Goal: Task Accomplishment & Management: Use online tool/utility

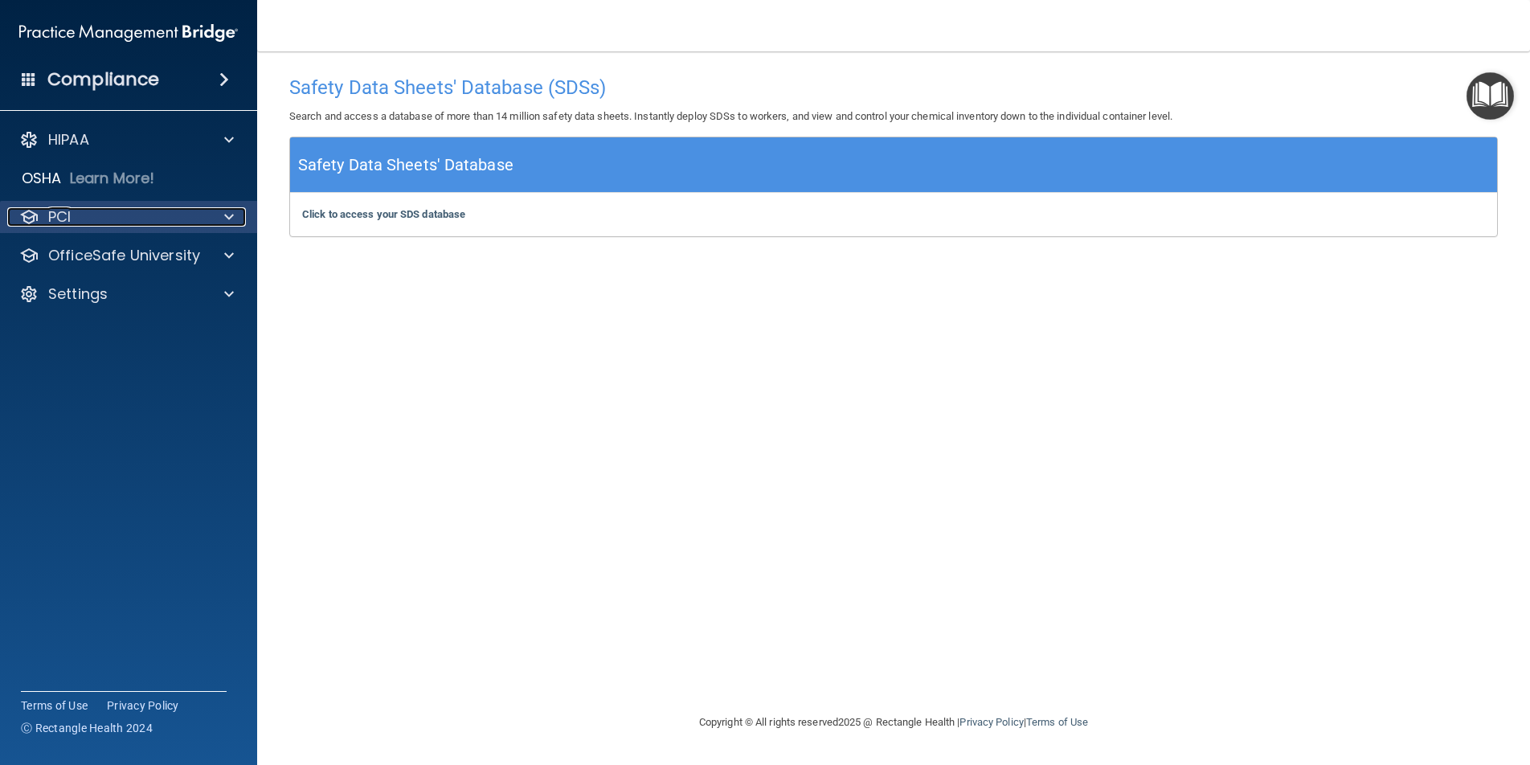
click at [108, 222] on div "PCI" at bounding box center [106, 216] width 199 height 19
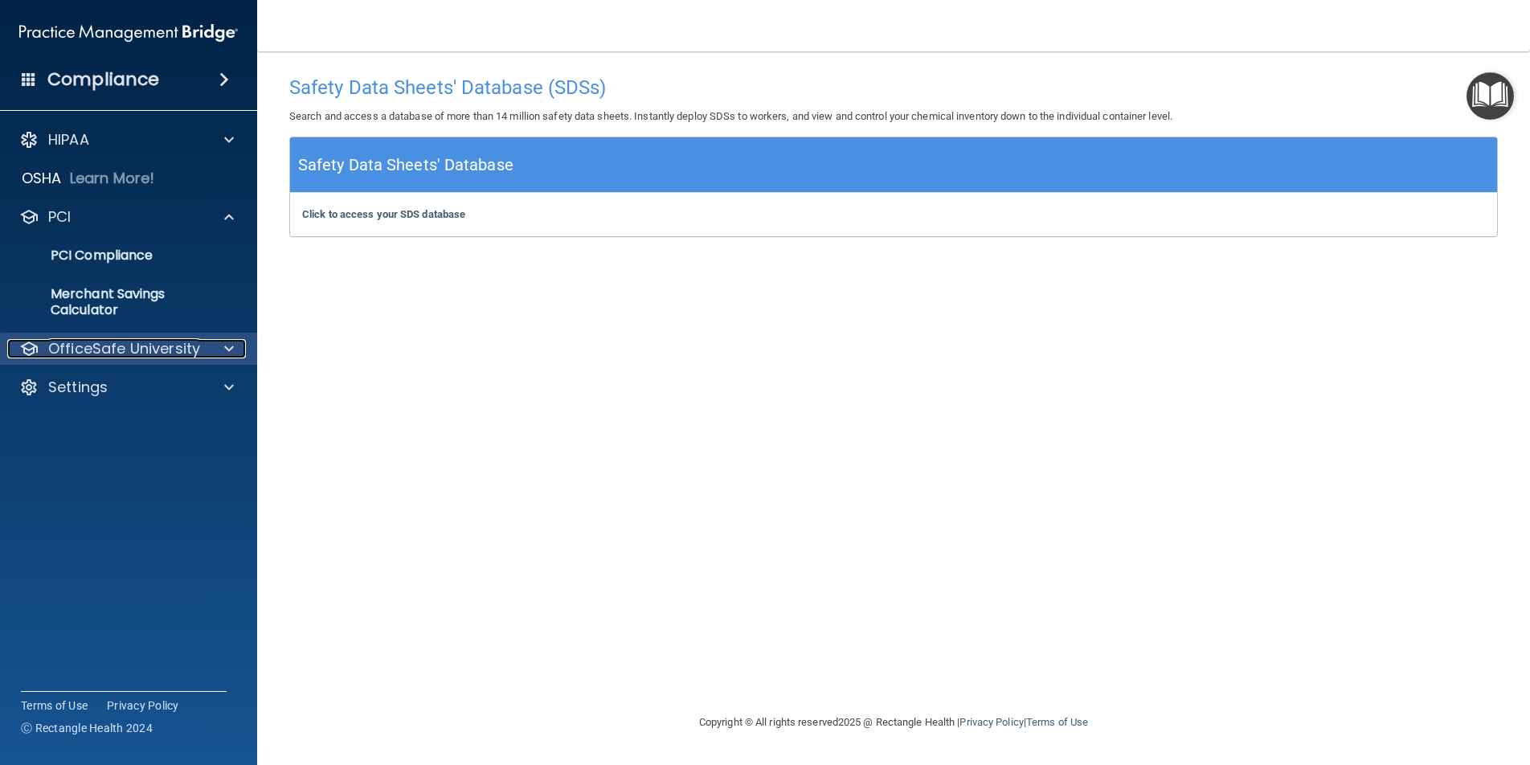
click at [104, 353] on p "OfficeSafe University" at bounding box center [124, 348] width 152 height 19
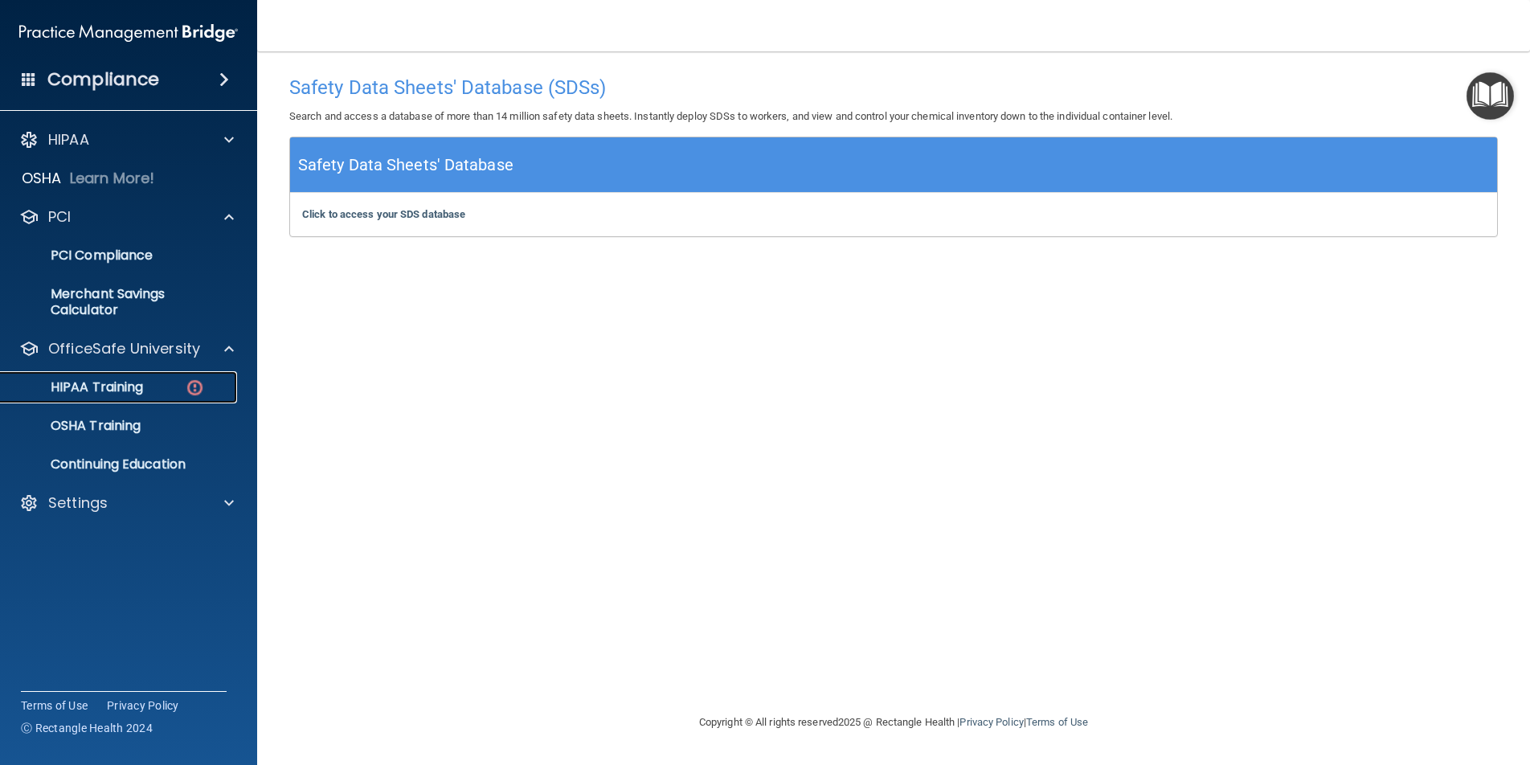
click at [121, 384] on p "HIPAA Training" at bounding box center [76, 387] width 133 height 16
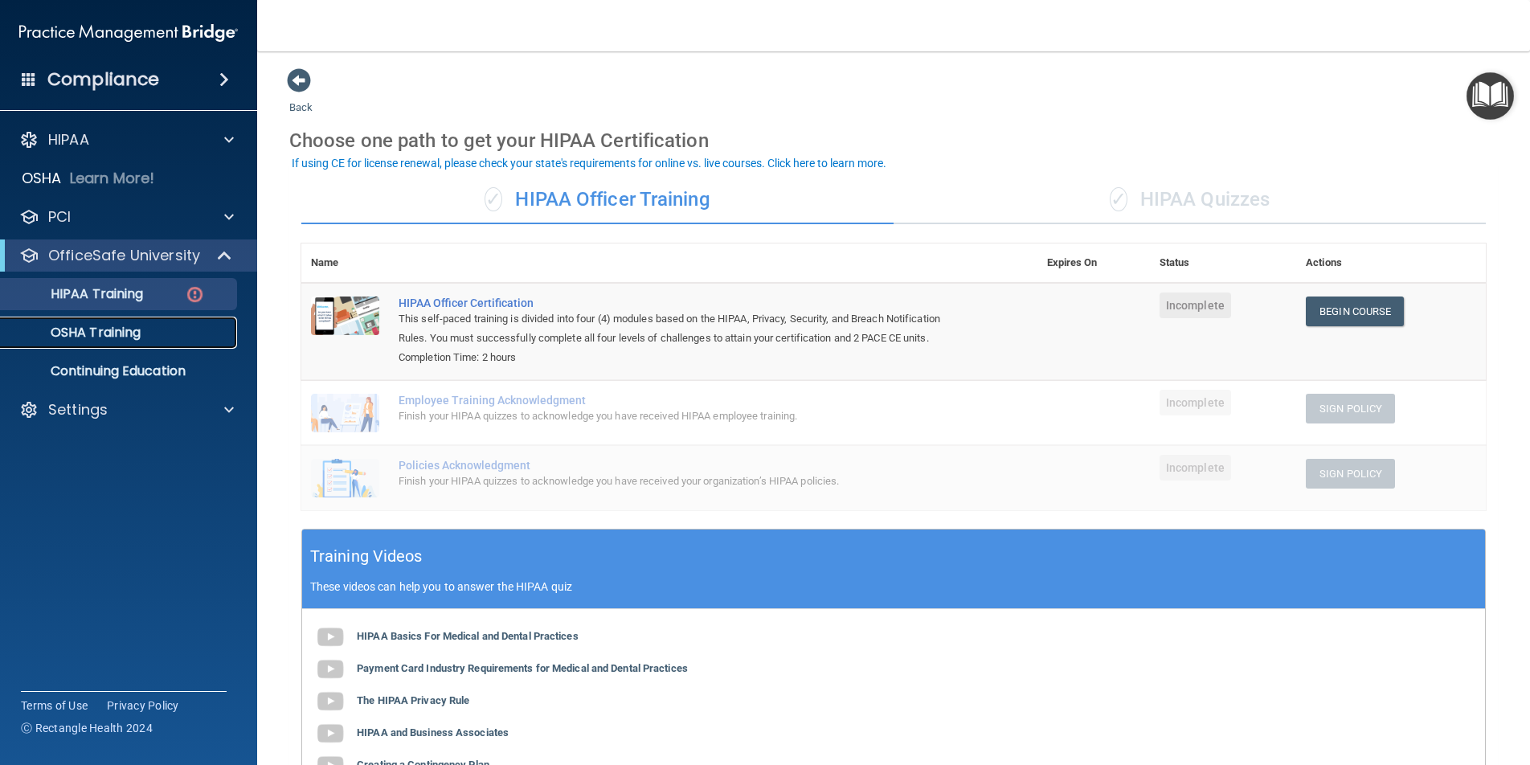
click at [112, 336] on p "OSHA Training" at bounding box center [75, 333] width 130 height 16
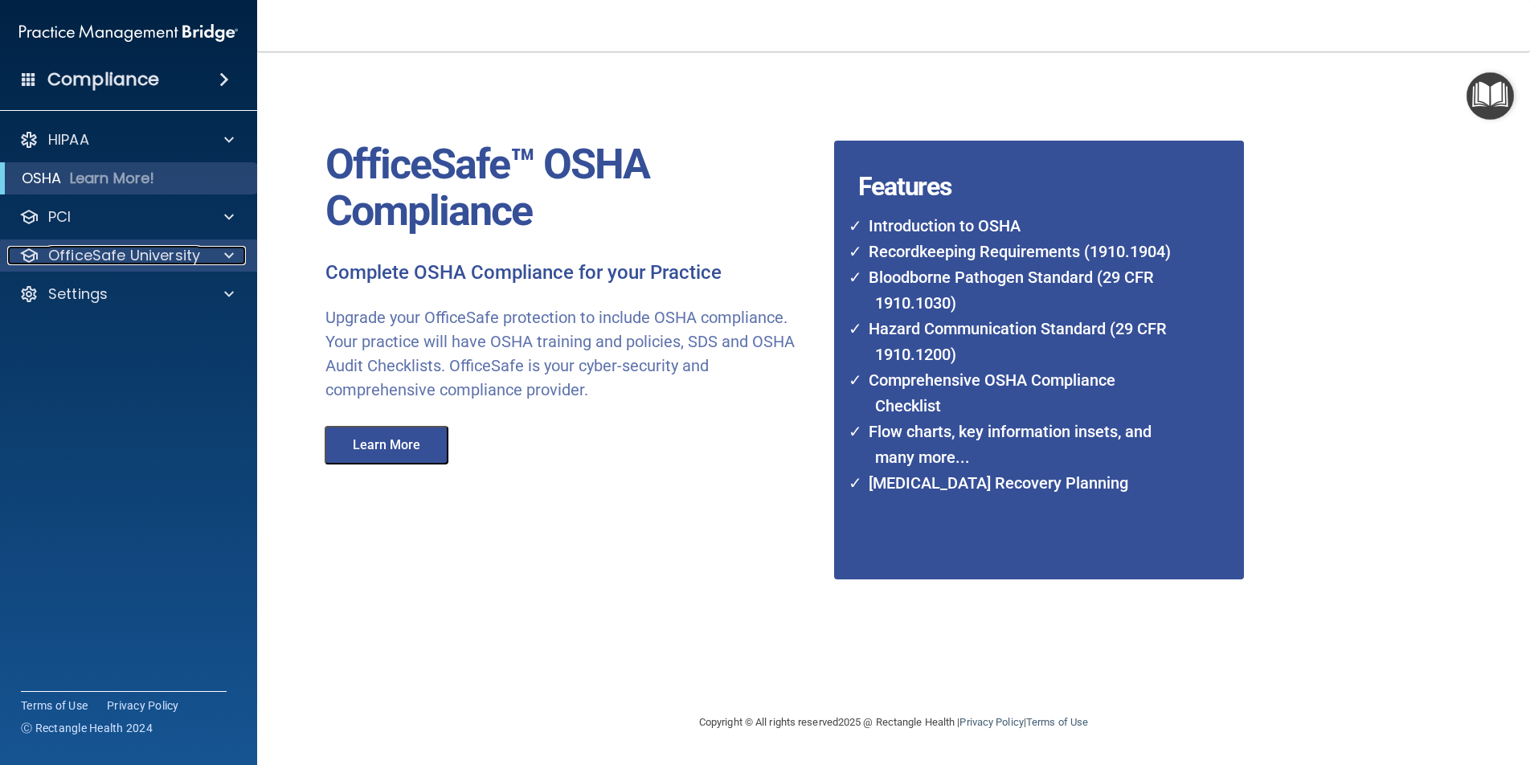
click at [150, 263] on p "OfficeSafe University" at bounding box center [124, 255] width 152 height 19
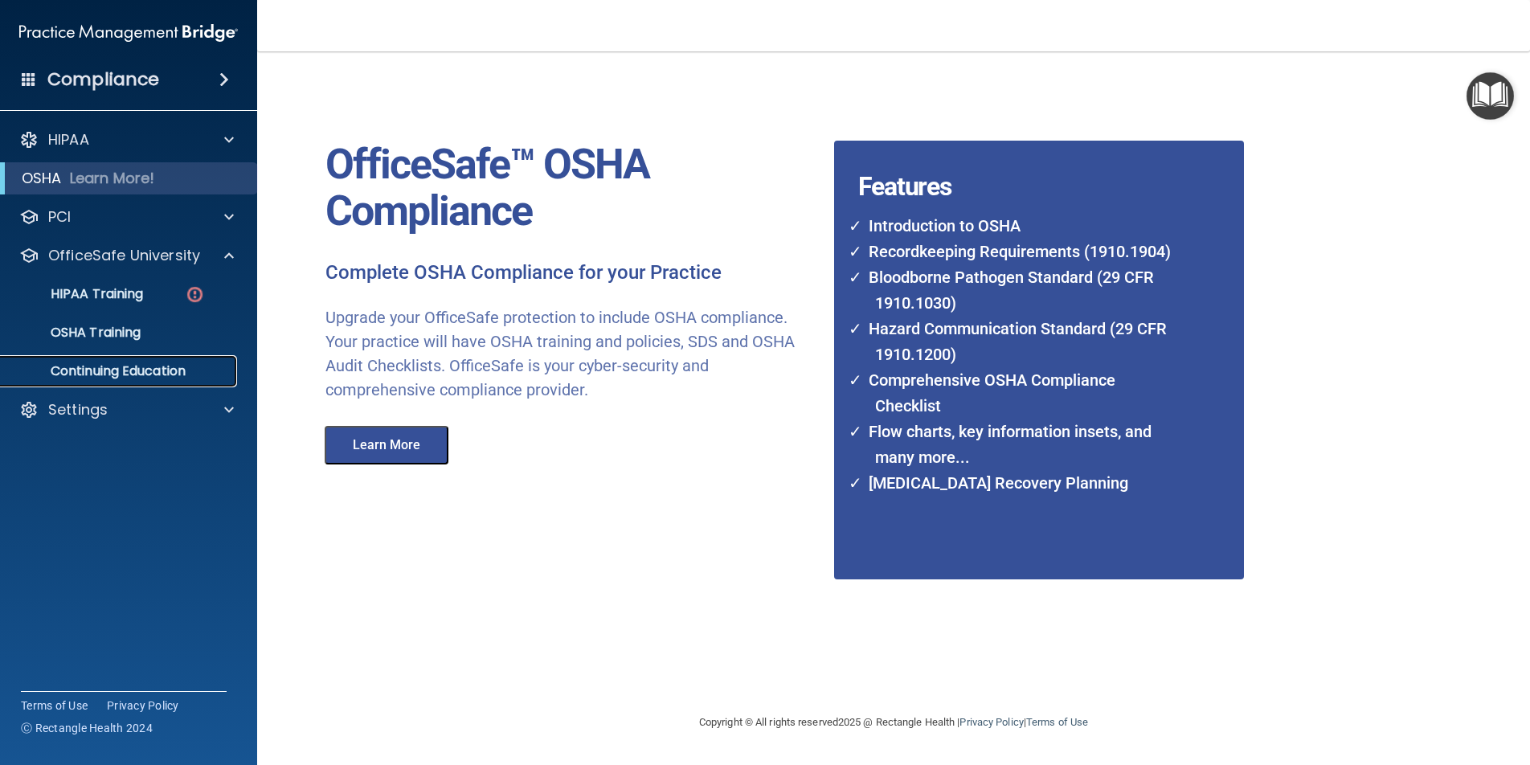
click at [136, 367] on p "Continuing Education" at bounding box center [119, 371] width 219 height 16
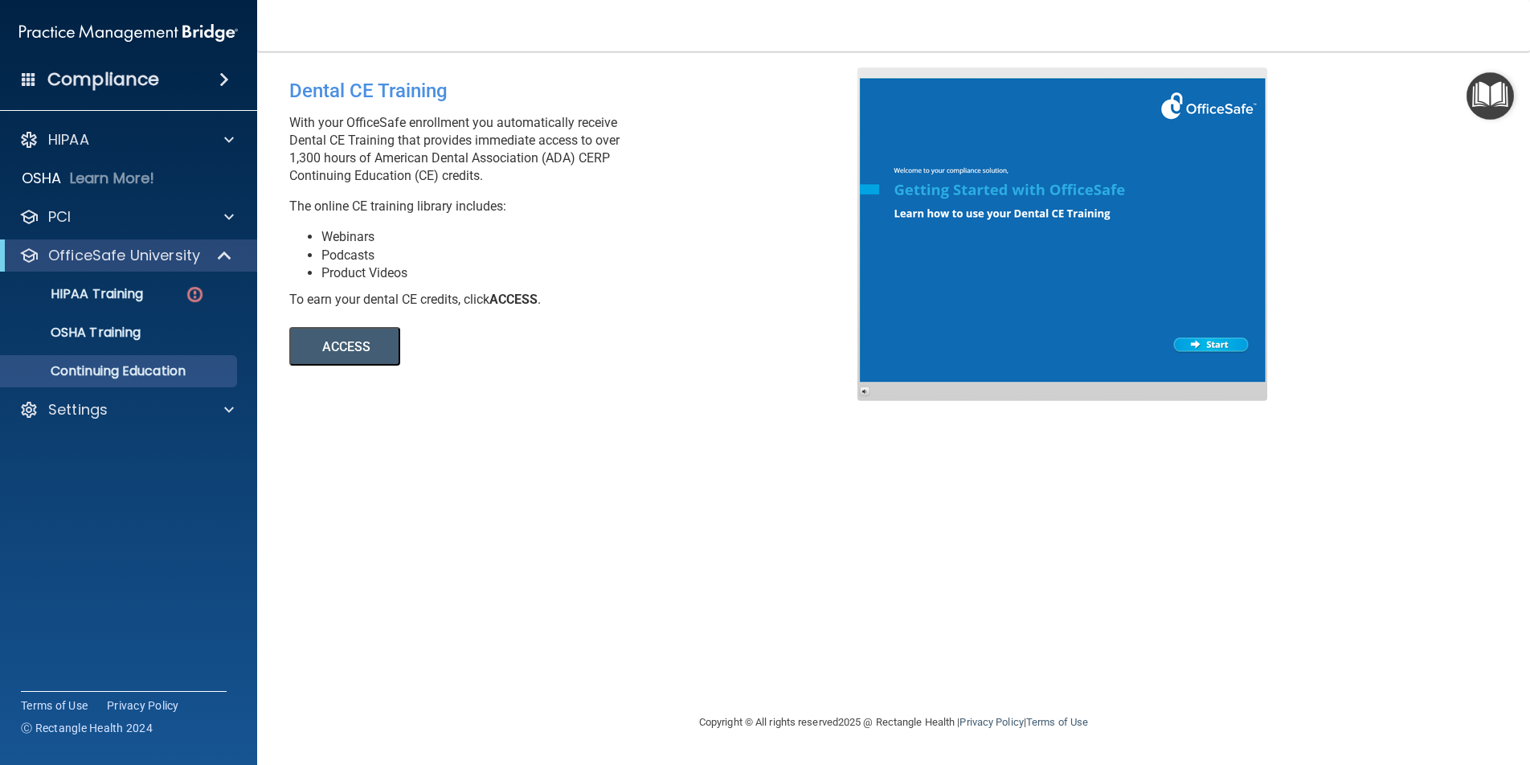
click at [328, 350] on button "ACCESS" at bounding box center [344, 346] width 111 height 39
click at [132, 408] on div "Settings" at bounding box center [106, 409] width 199 height 19
click at [136, 376] on p "Continuing Education" at bounding box center [119, 371] width 219 height 16
click at [121, 288] on p "HIPAA Training" at bounding box center [76, 294] width 133 height 16
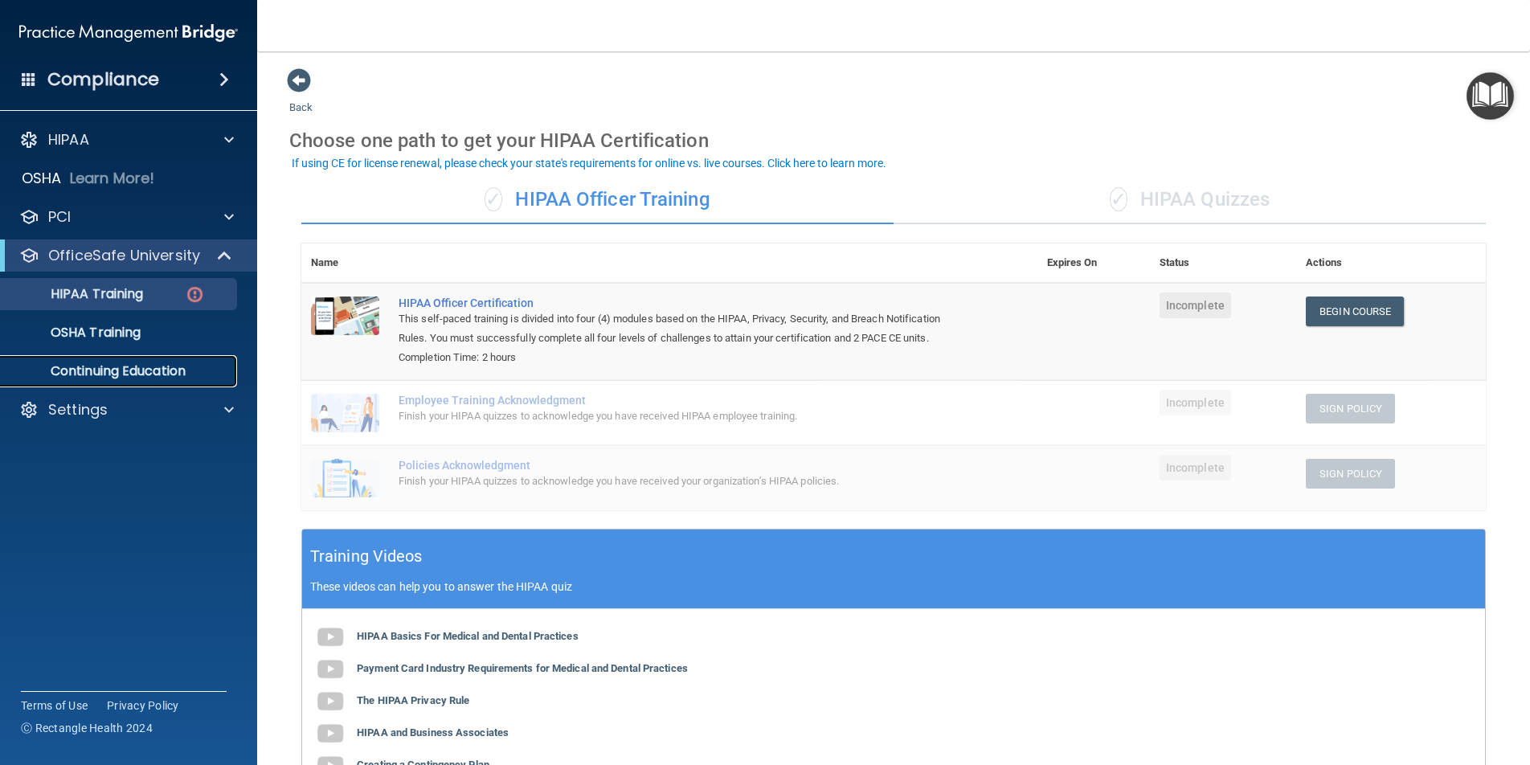
click at [123, 374] on p "Continuing Education" at bounding box center [119, 371] width 219 height 16
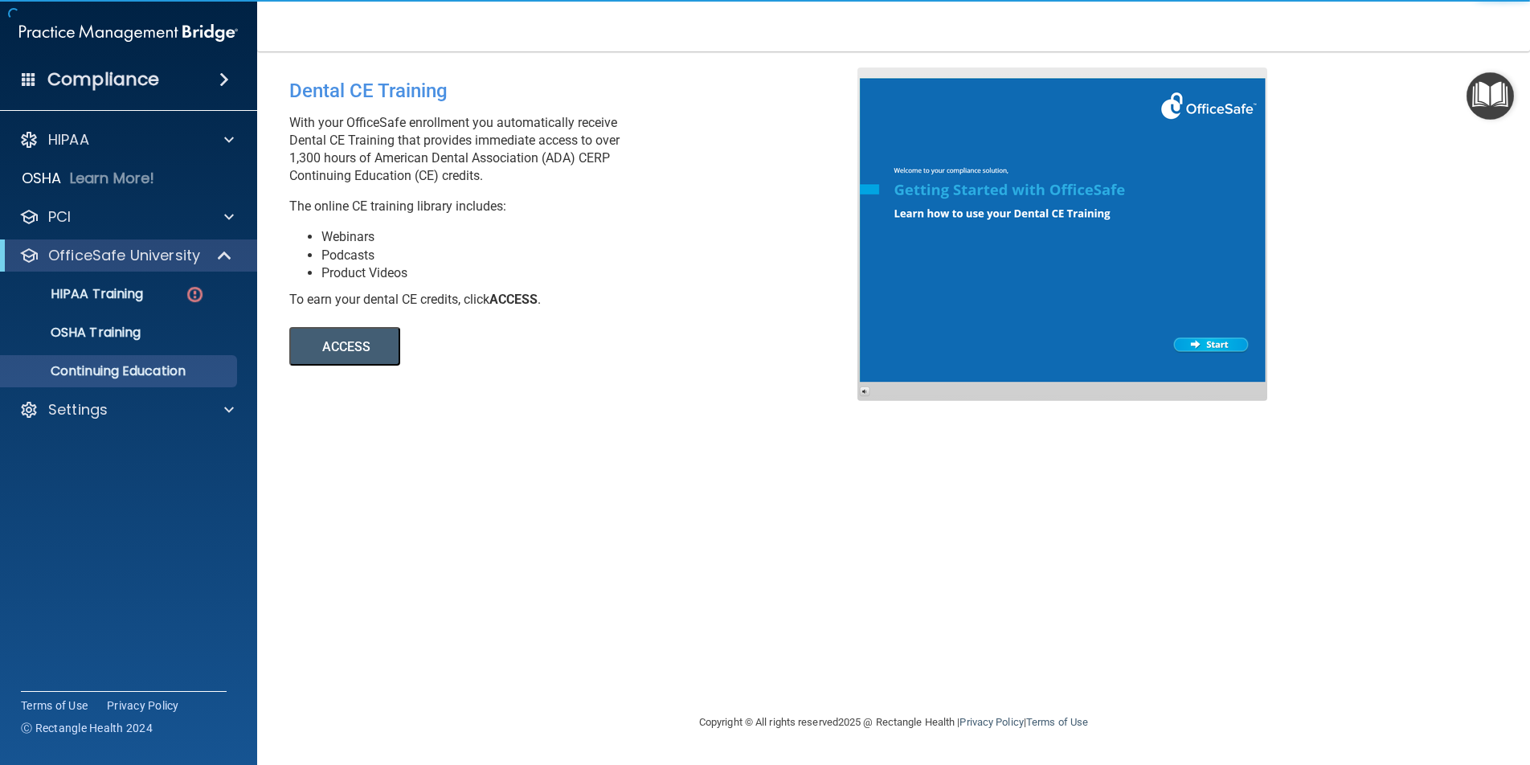
click at [331, 350] on button "ACCESS" at bounding box center [344, 346] width 111 height 39
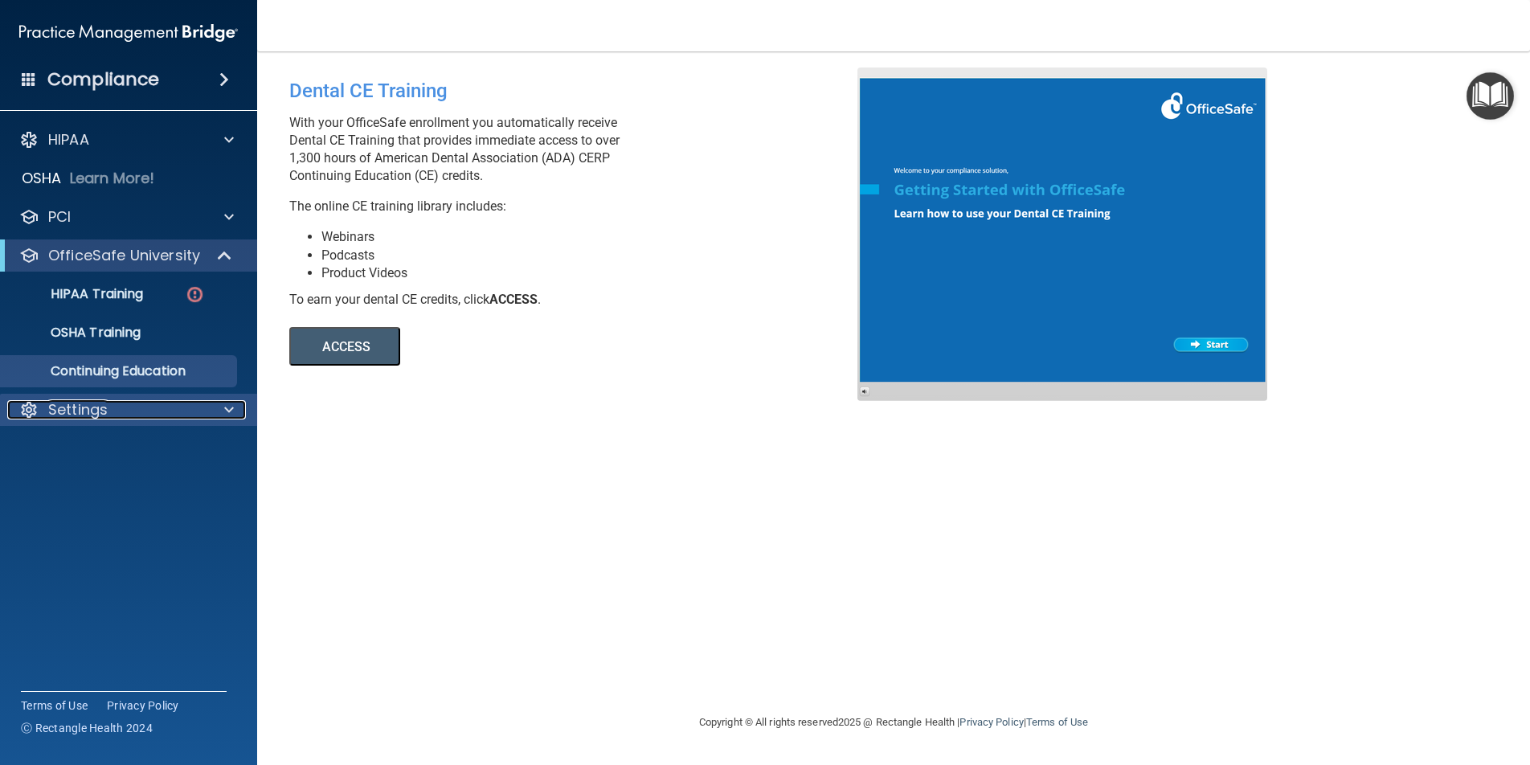
click at [132, 412] on div "Settings" at bounding box center [106, 409] width 199 height 19
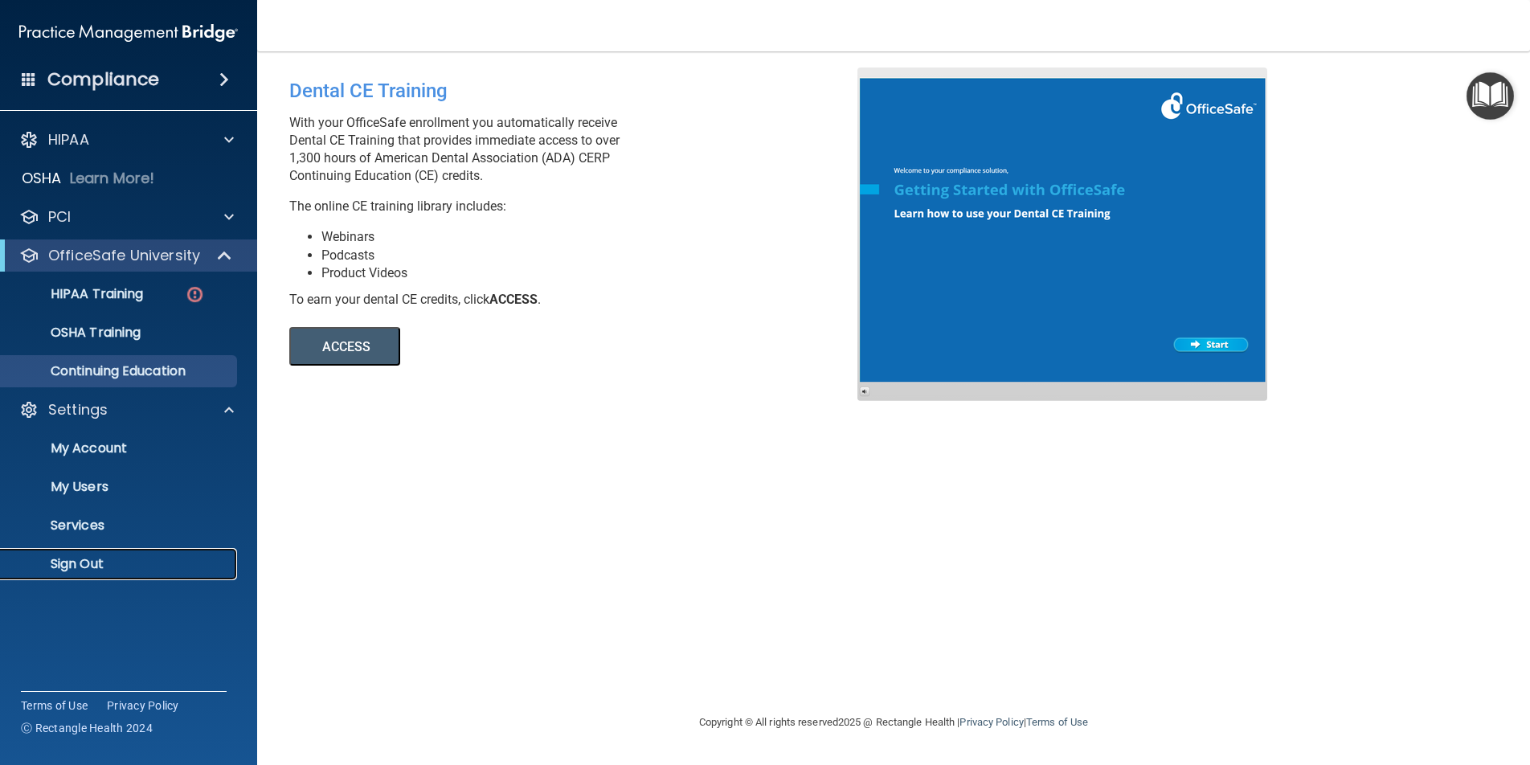
click at [136, 557] on p "Sign Out" at bounding box center [119, 564] width 219 height 16
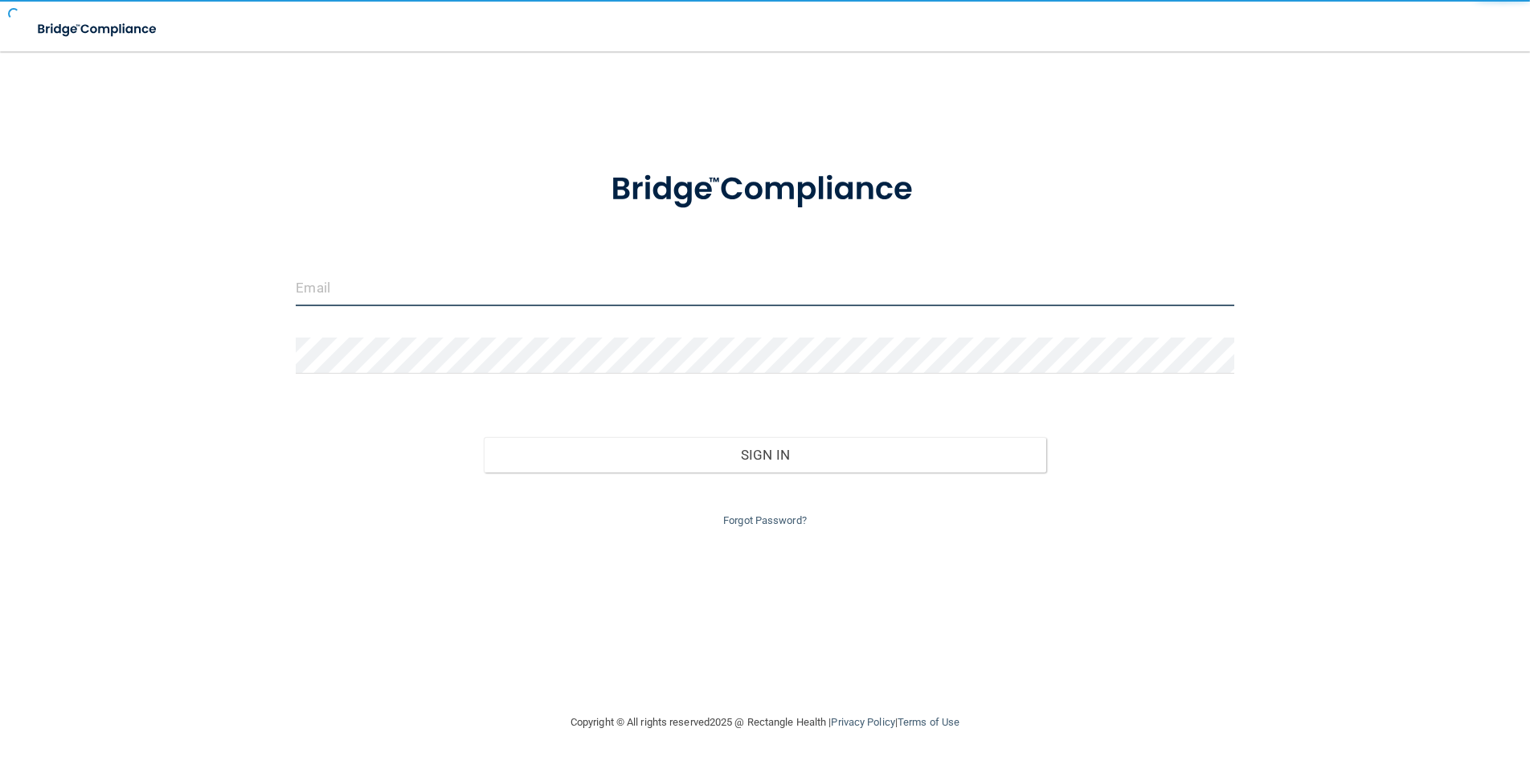
type input "awarren@rectanglehealth.com"
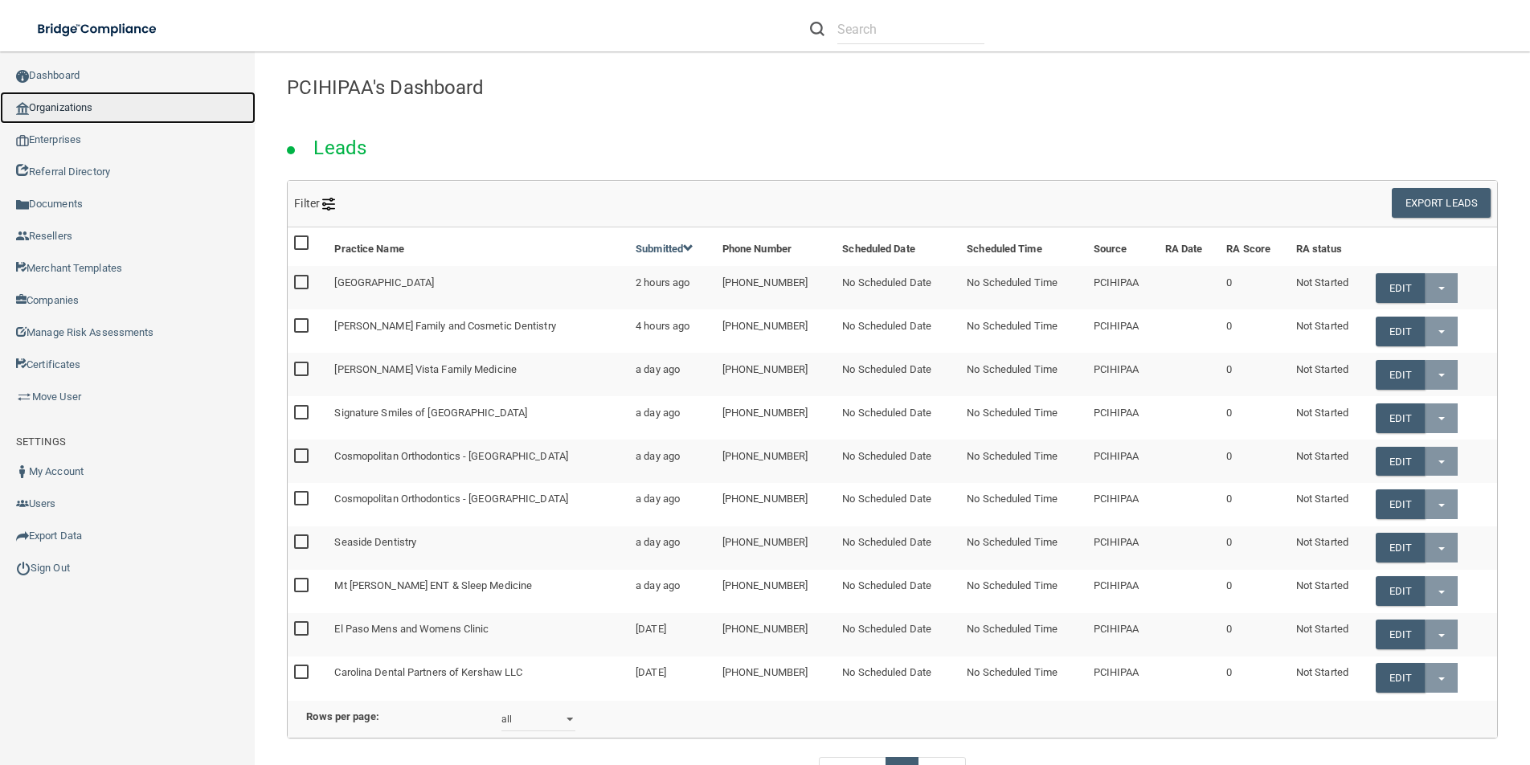
click at [103, 111] on link "Organizations" at bounding box center [128, 108] width 256 height 32
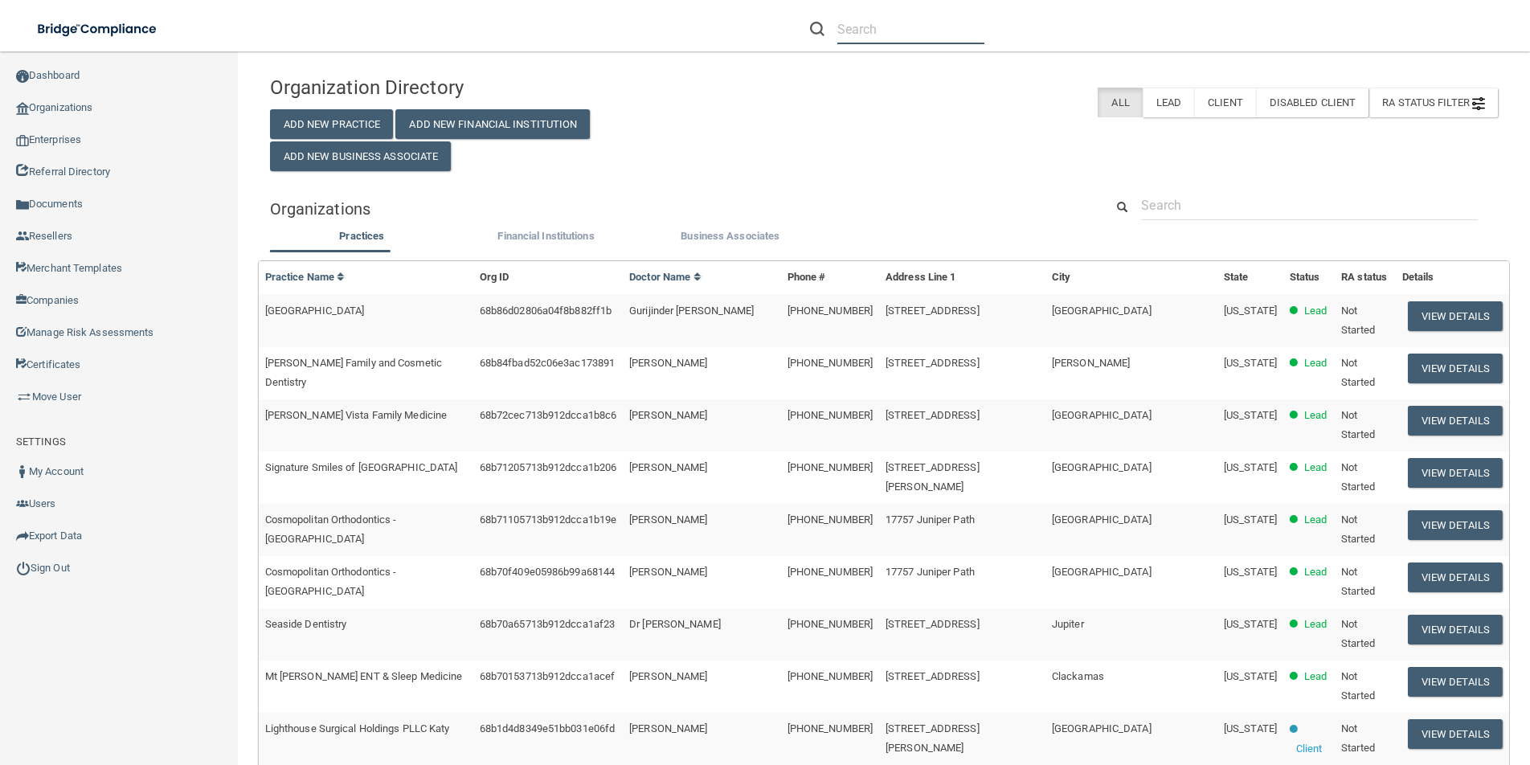
click at [887, 28] on input "text" at bounding box center [910, 29] width 147 height 30
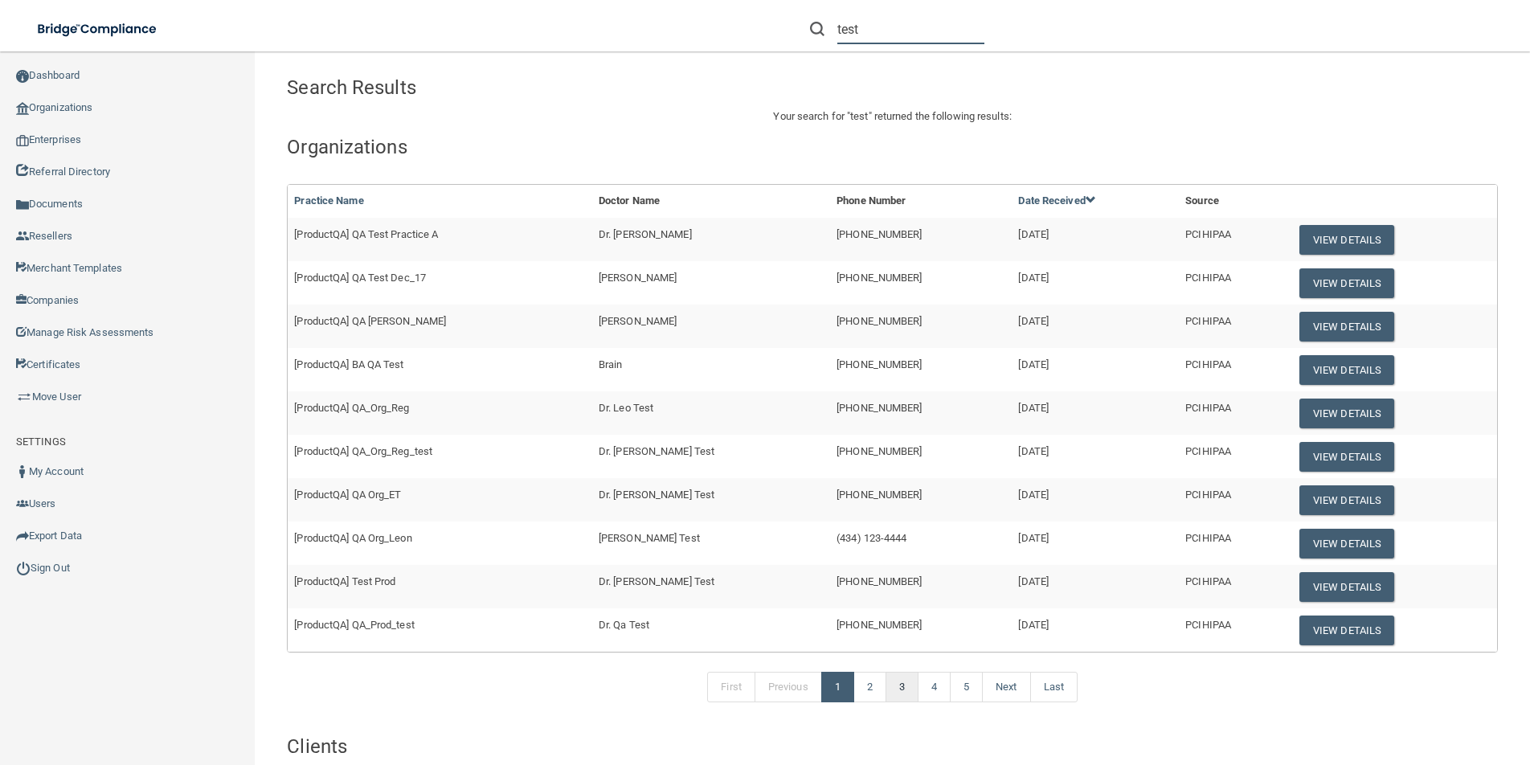
type input "test"
click at [898, 689] on link "3" at bounding box center [901, 687] width 33 height 31
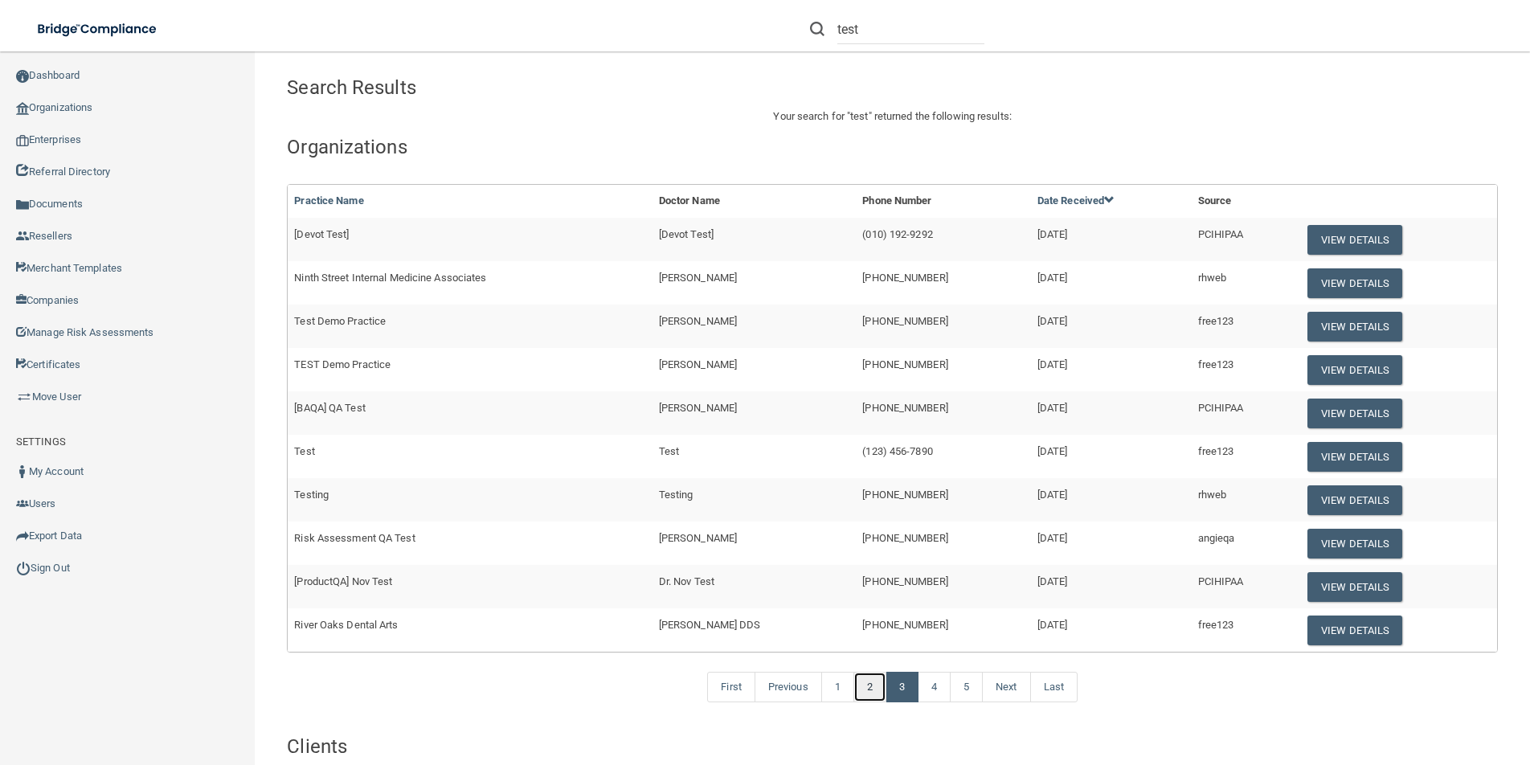
click at [861, 679] on link "2" at bounding box center [869, 687] width 33 height 31
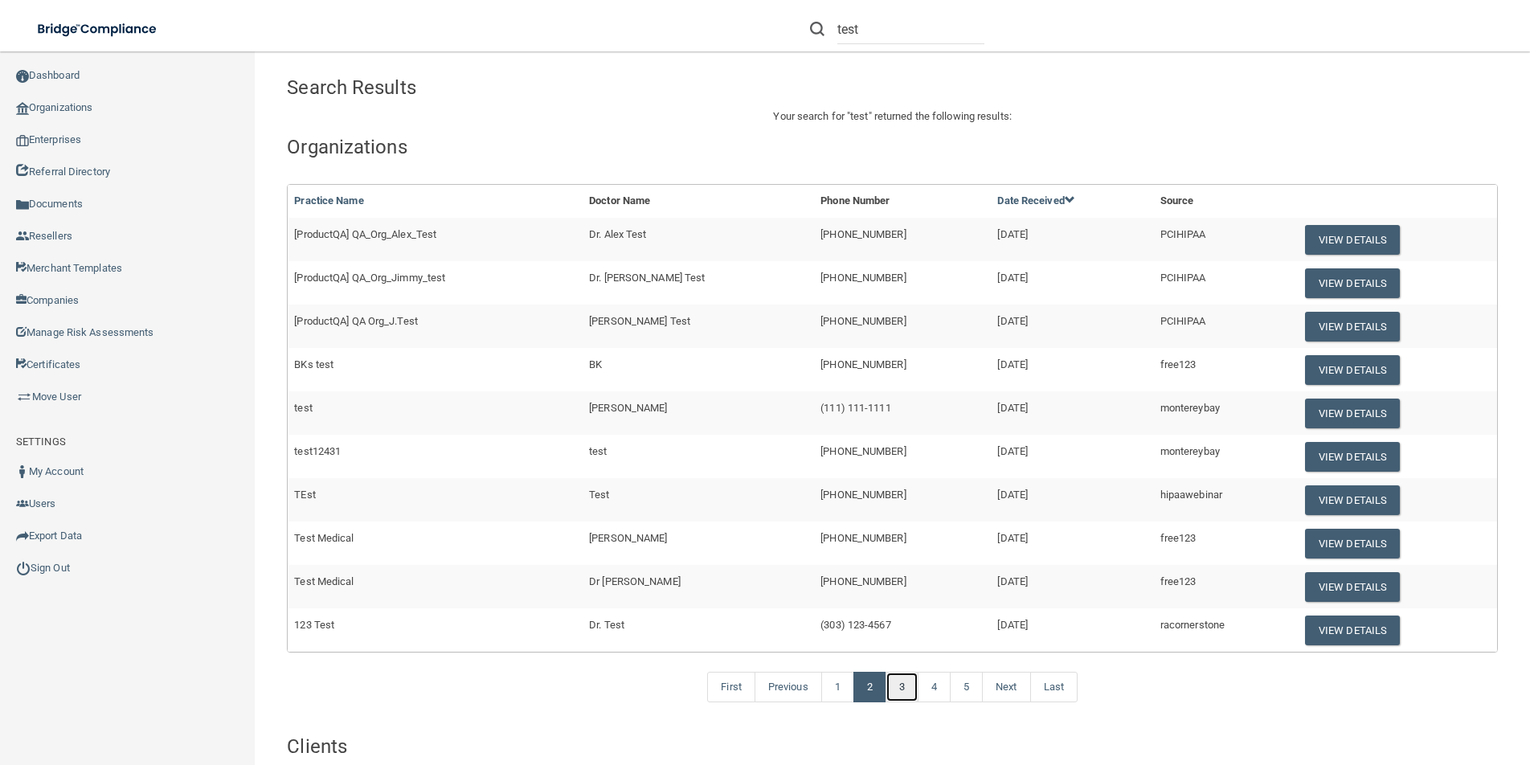
click at [894, 686] on link "3" at bounding box center [901, 687] width 33 height 31
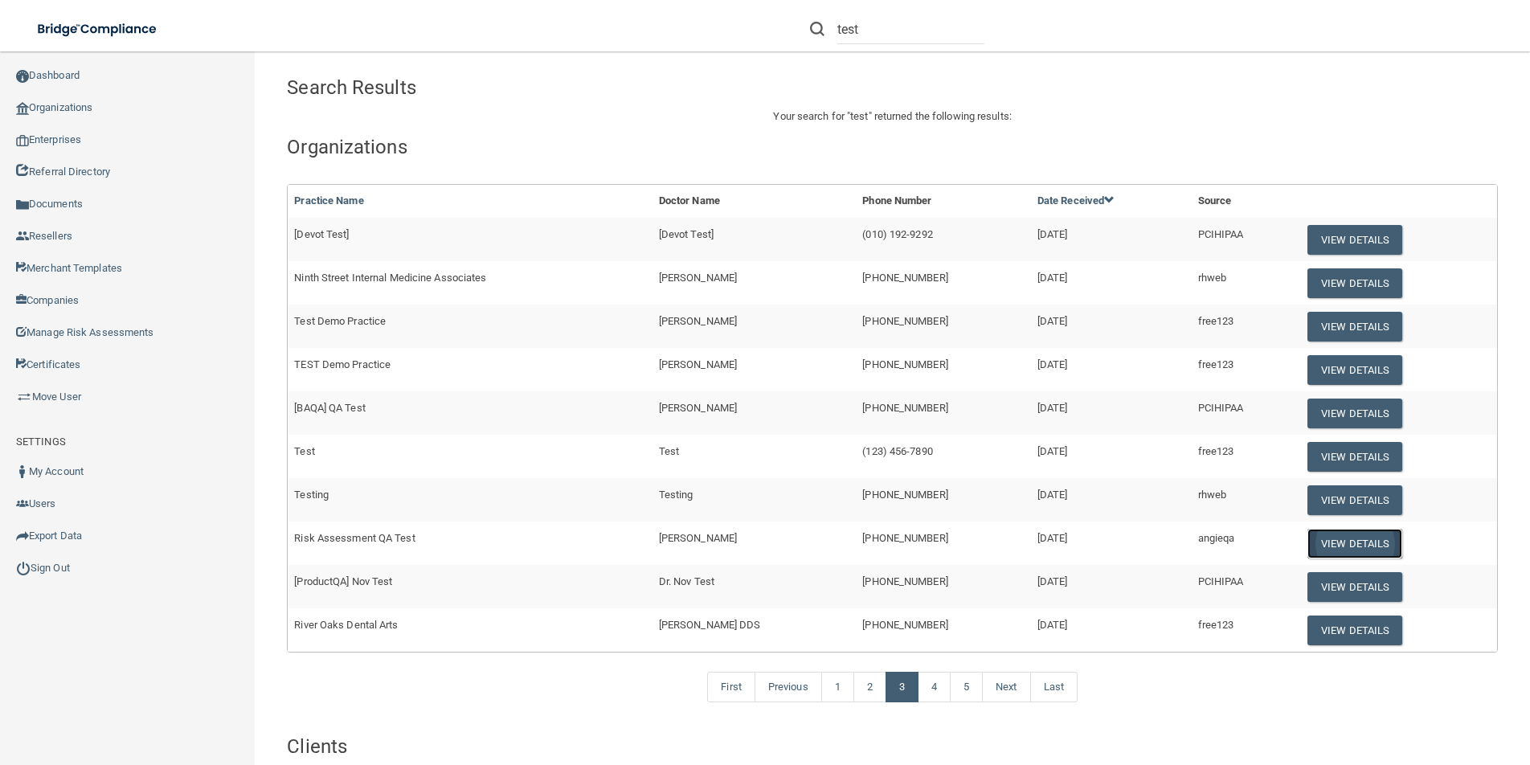
click at [1339, 541] on button "View Details" at bounding box center [1354, 544] width 95 height 30
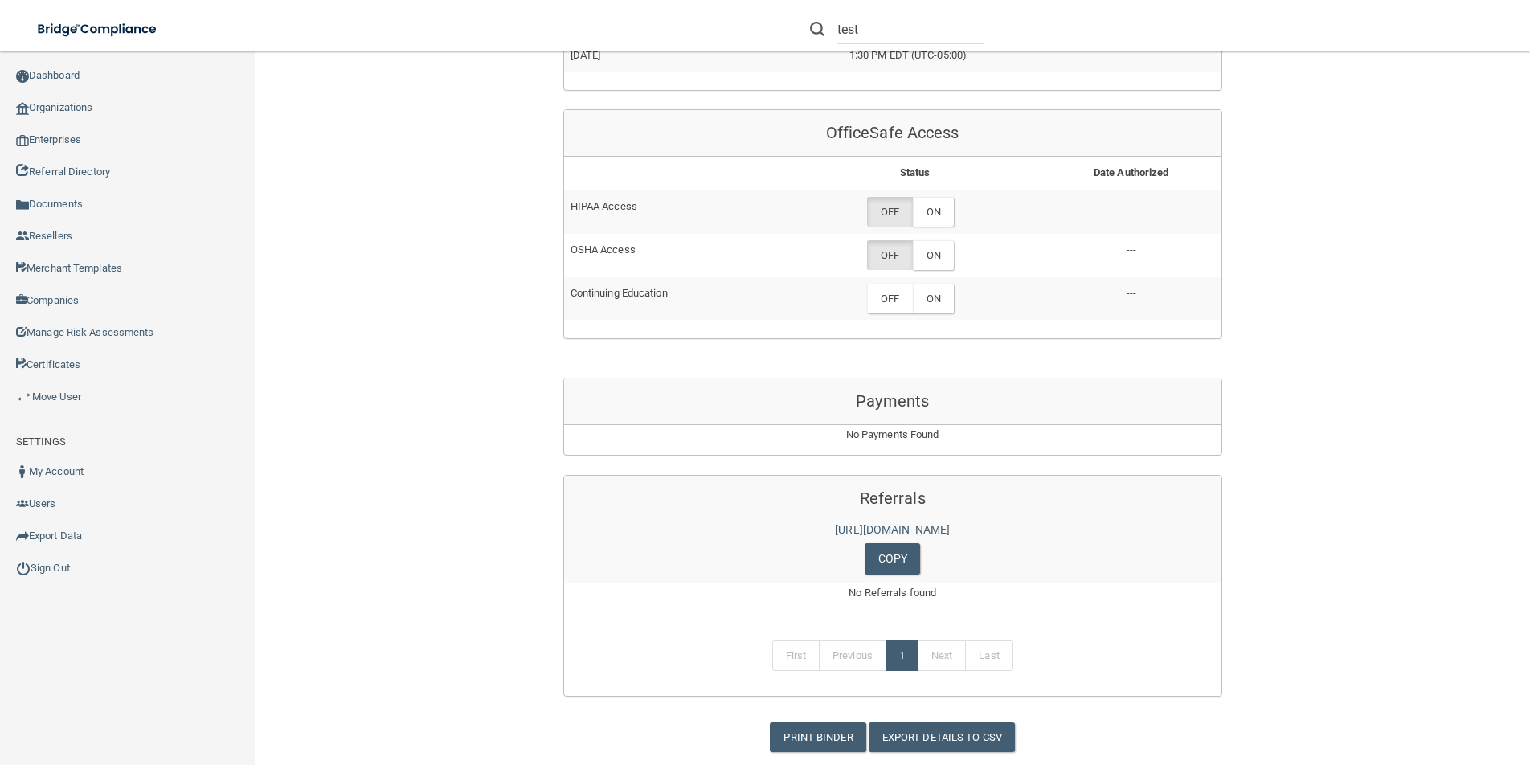
scroll to position [752, 0]
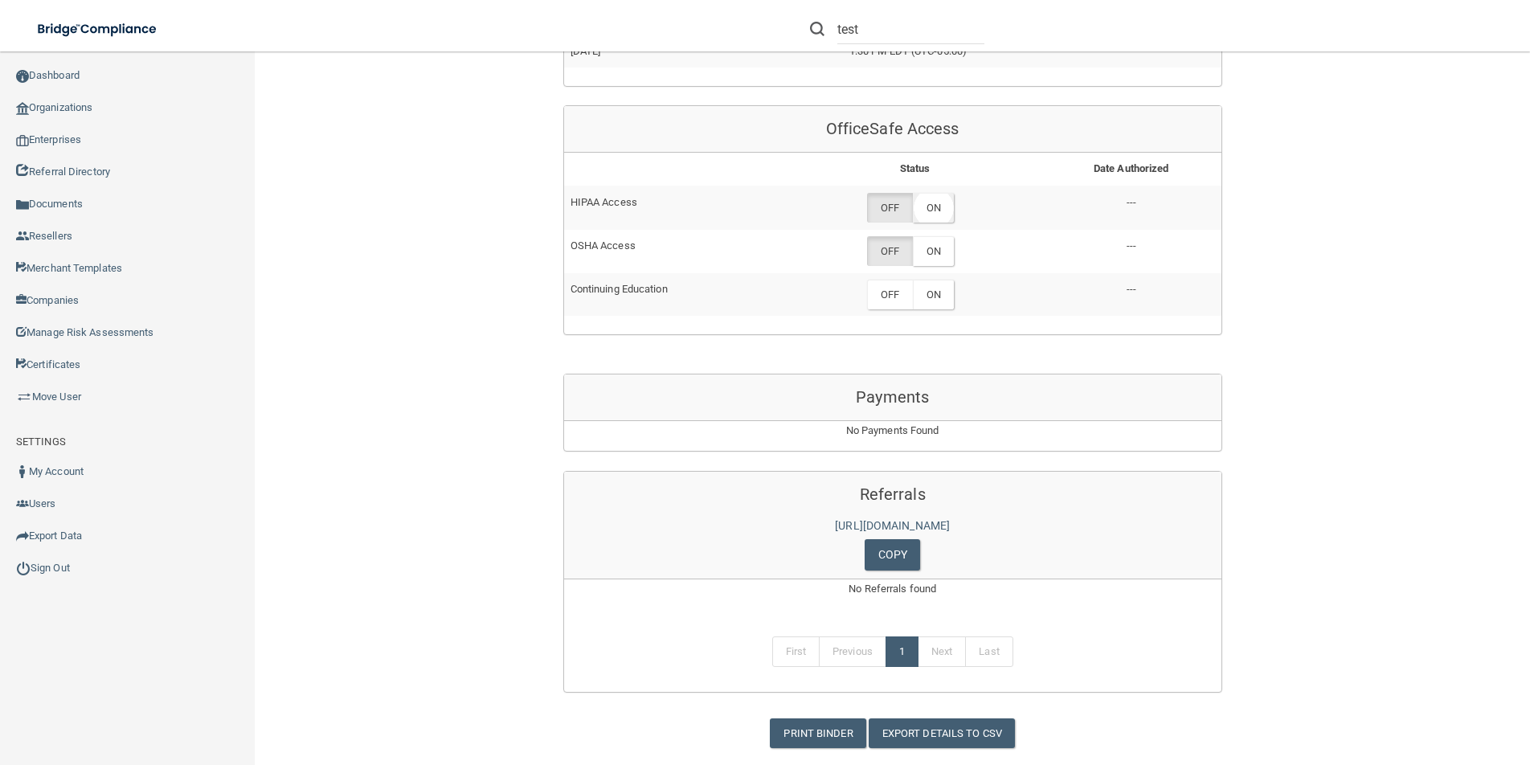
click at [941, 211] on label "ON" at bounding box center [933, 208] width 41 height 30
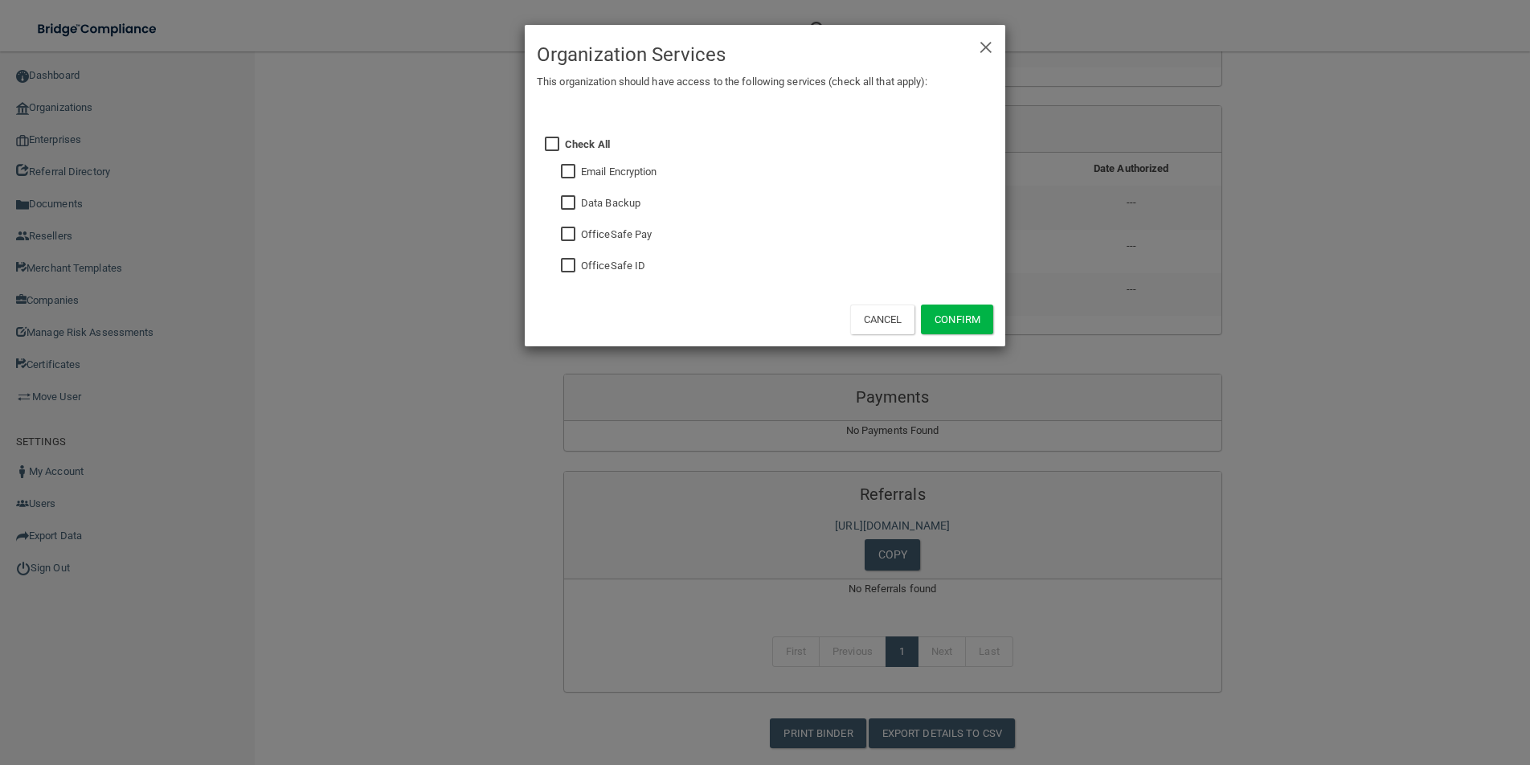
click at [553, 145] on input "checkbox" at bounding box center [554, 144] width 18 height 13
checkbox input "true"
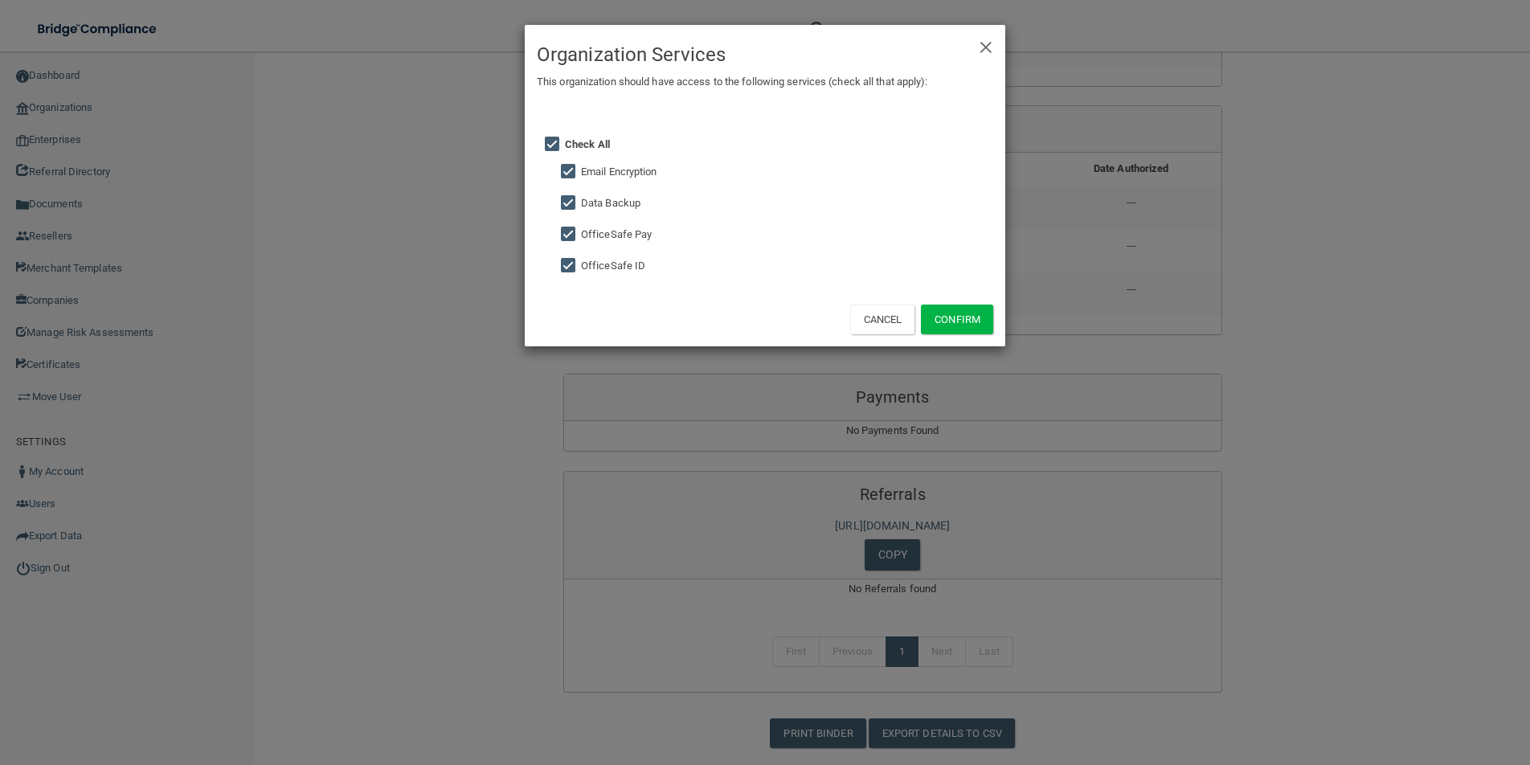
checkbox input "true"
click at [971, 315] on button "Confirm" at bounding box center [957, 320] width 72 height 30
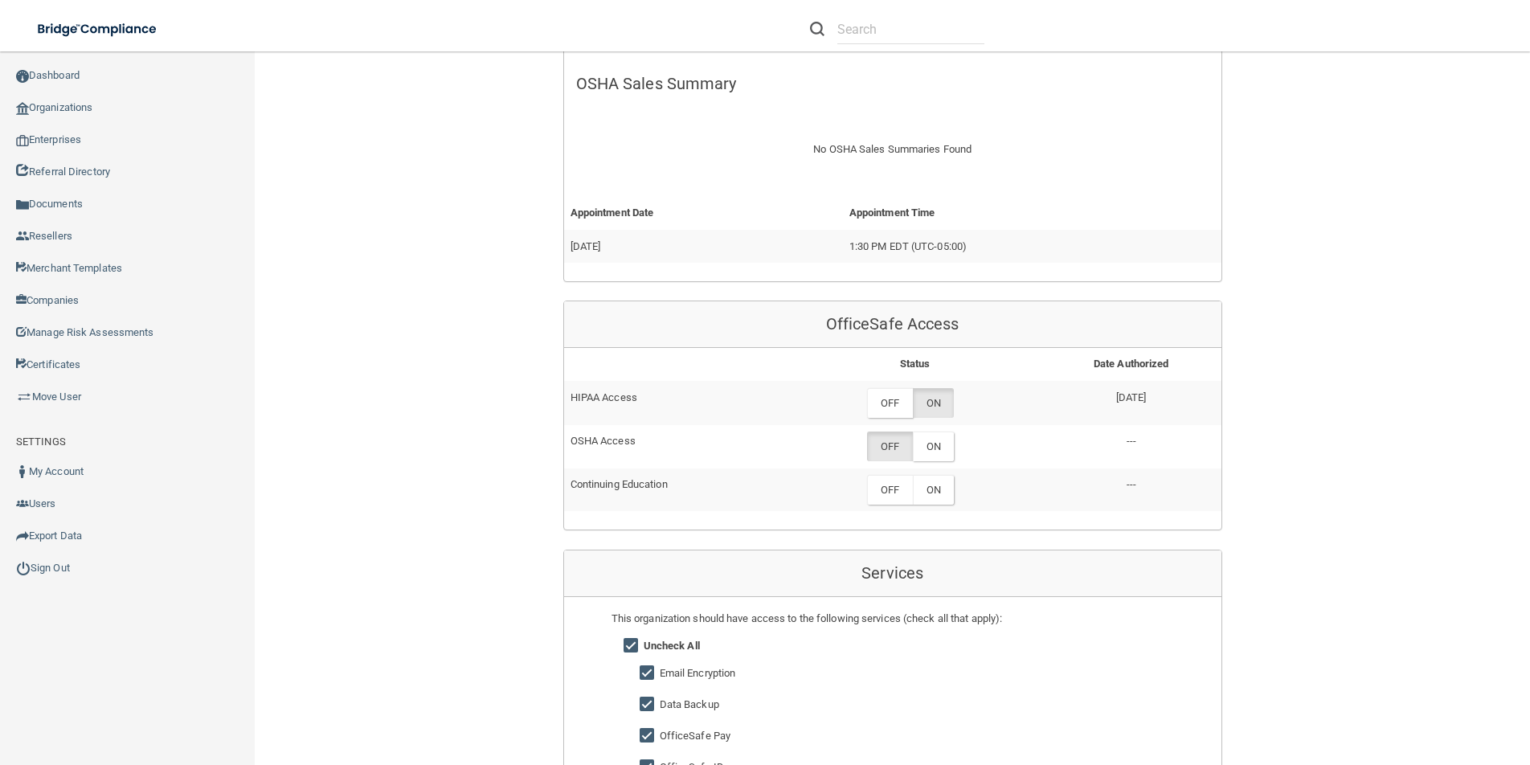
scroll to position [538, 0]
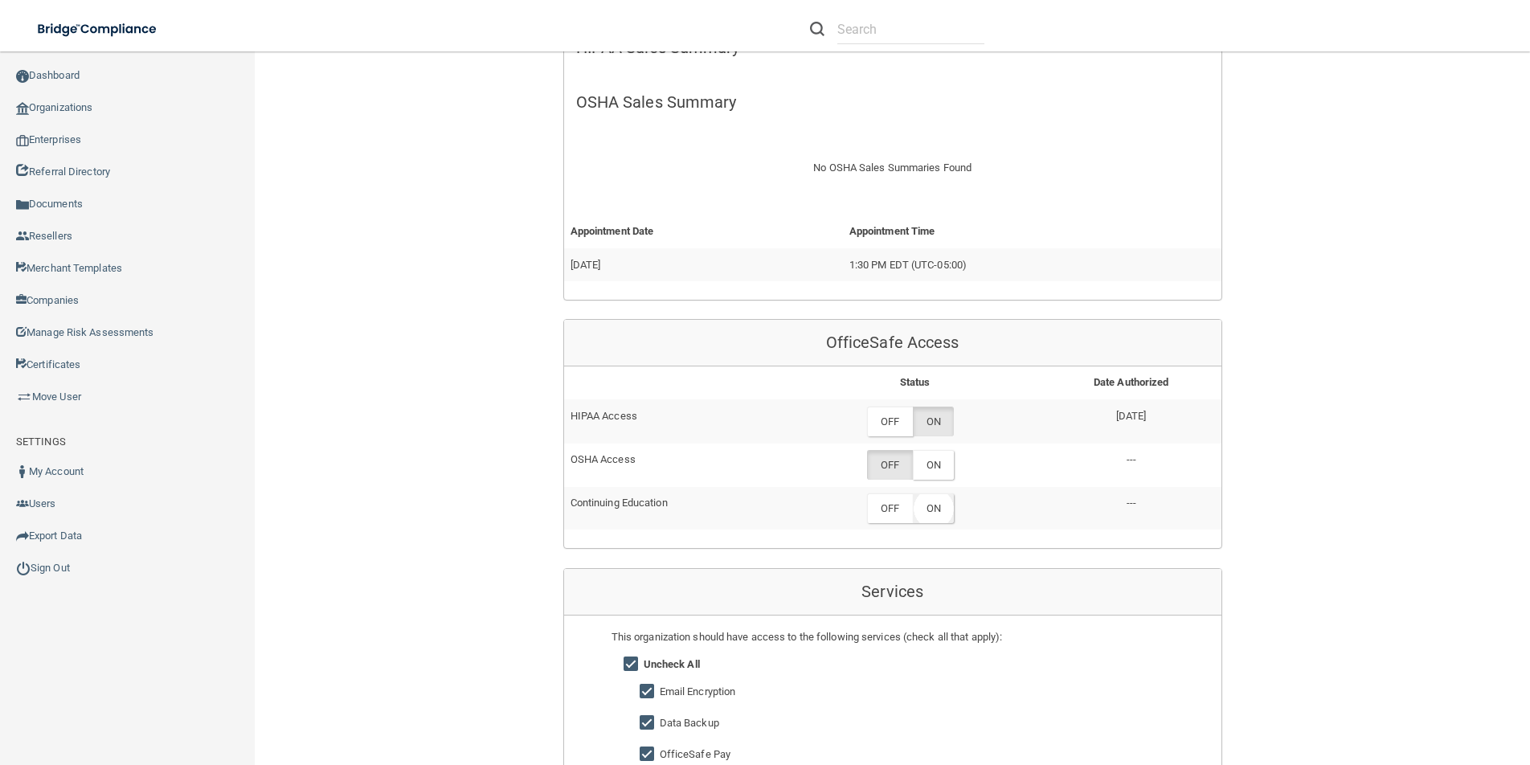
click at [930, 506] on label "ON" at bounding box center [933, 508] width 41 height 30
click at [927, 460] on label "ON" at bounding box center [933, 465] width 41 height 30
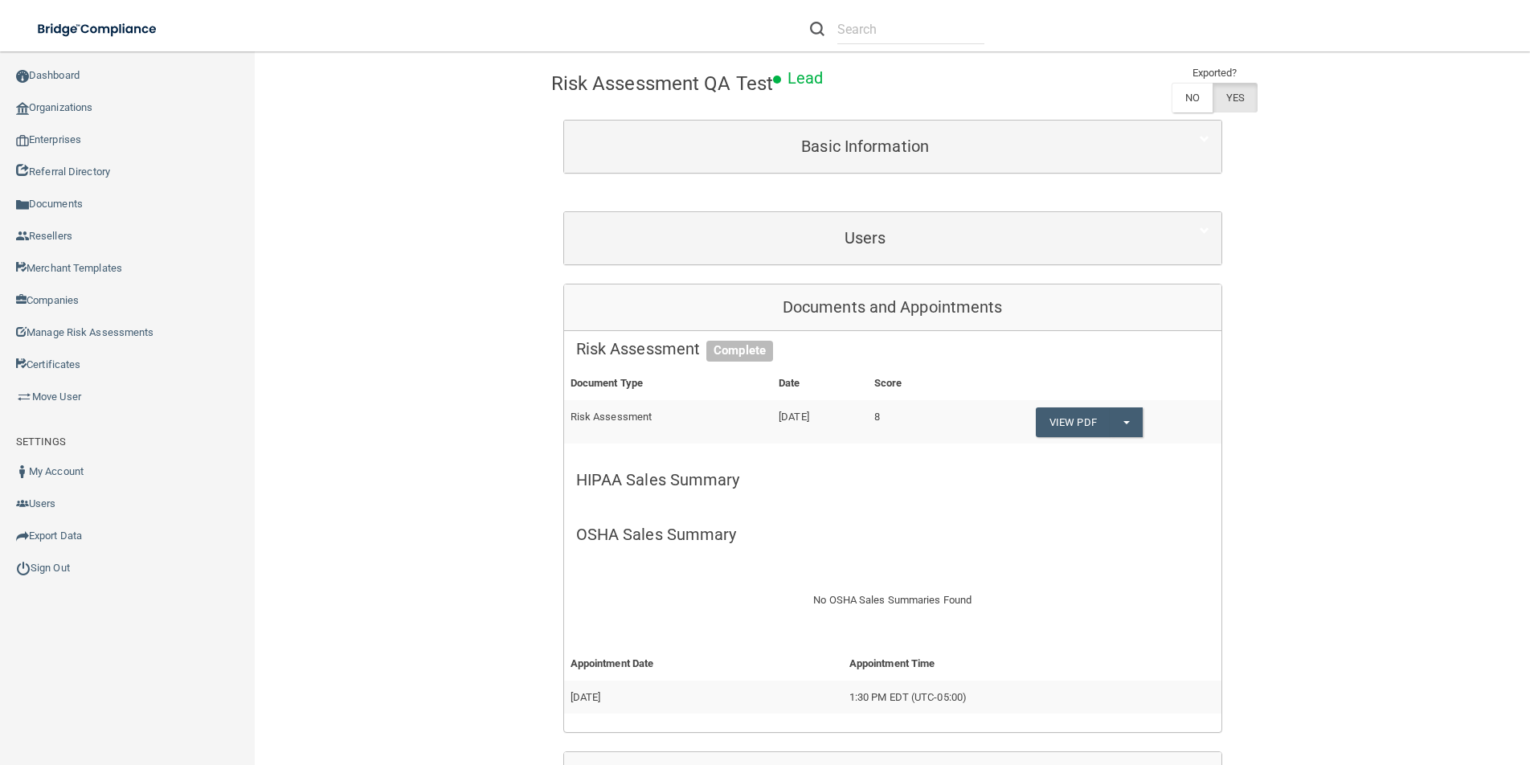
scroll to position [107, 0]
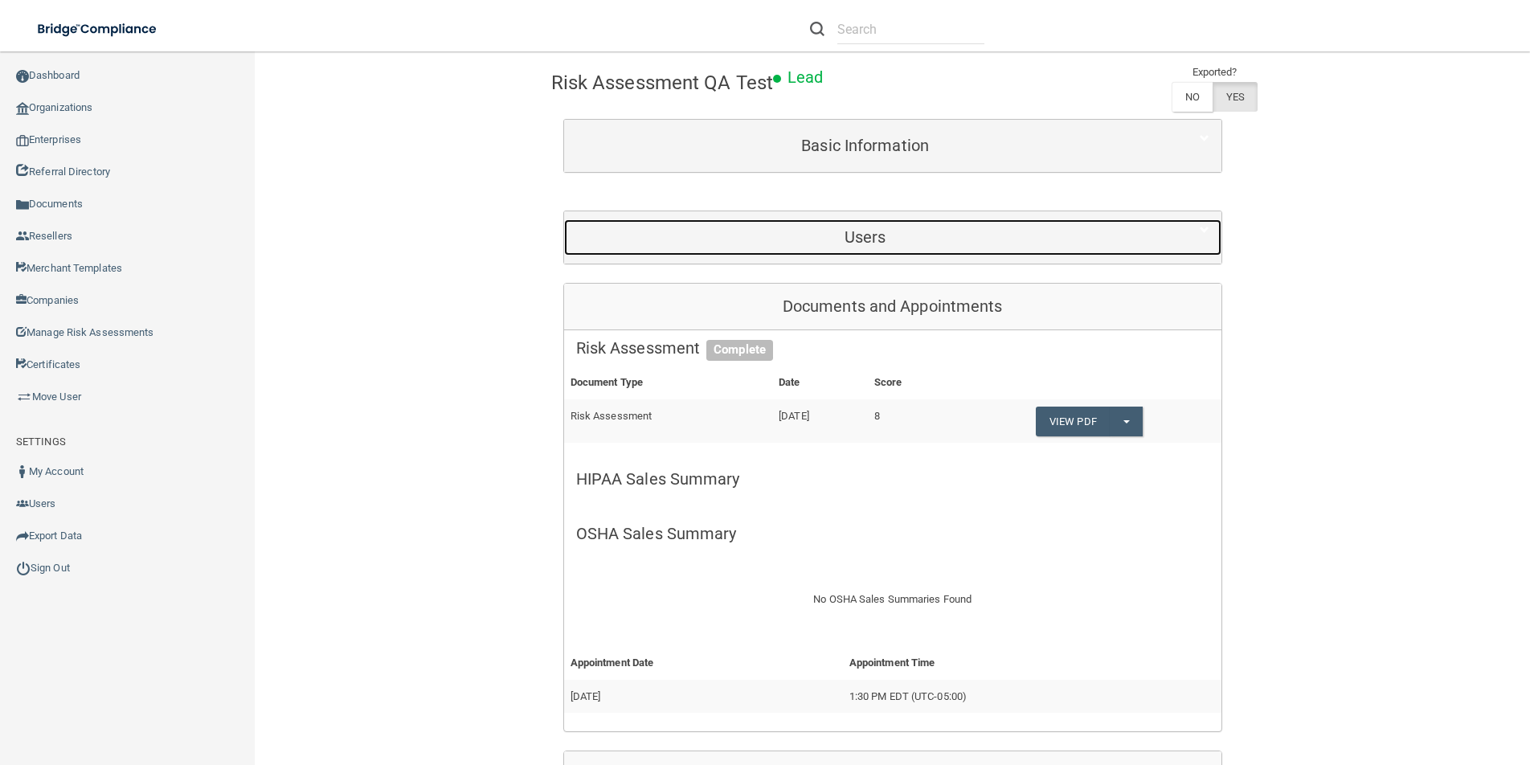
click at [958, 238] on h5 "Users" at bounding box center [865, 237] width 579 height 18
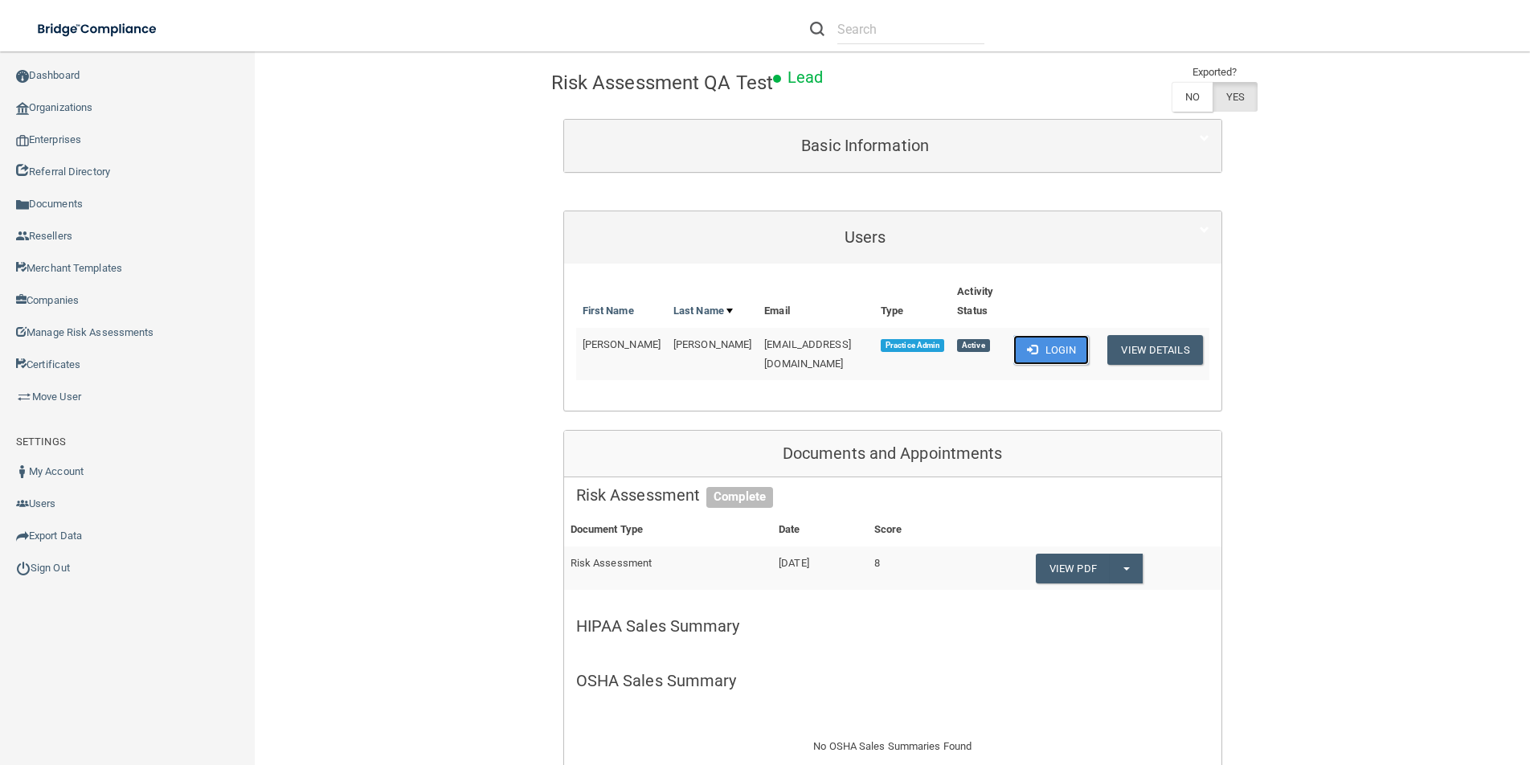
click at [1090, 355] on button "Login" at bounding box center [1051, 350] width 76 height 30
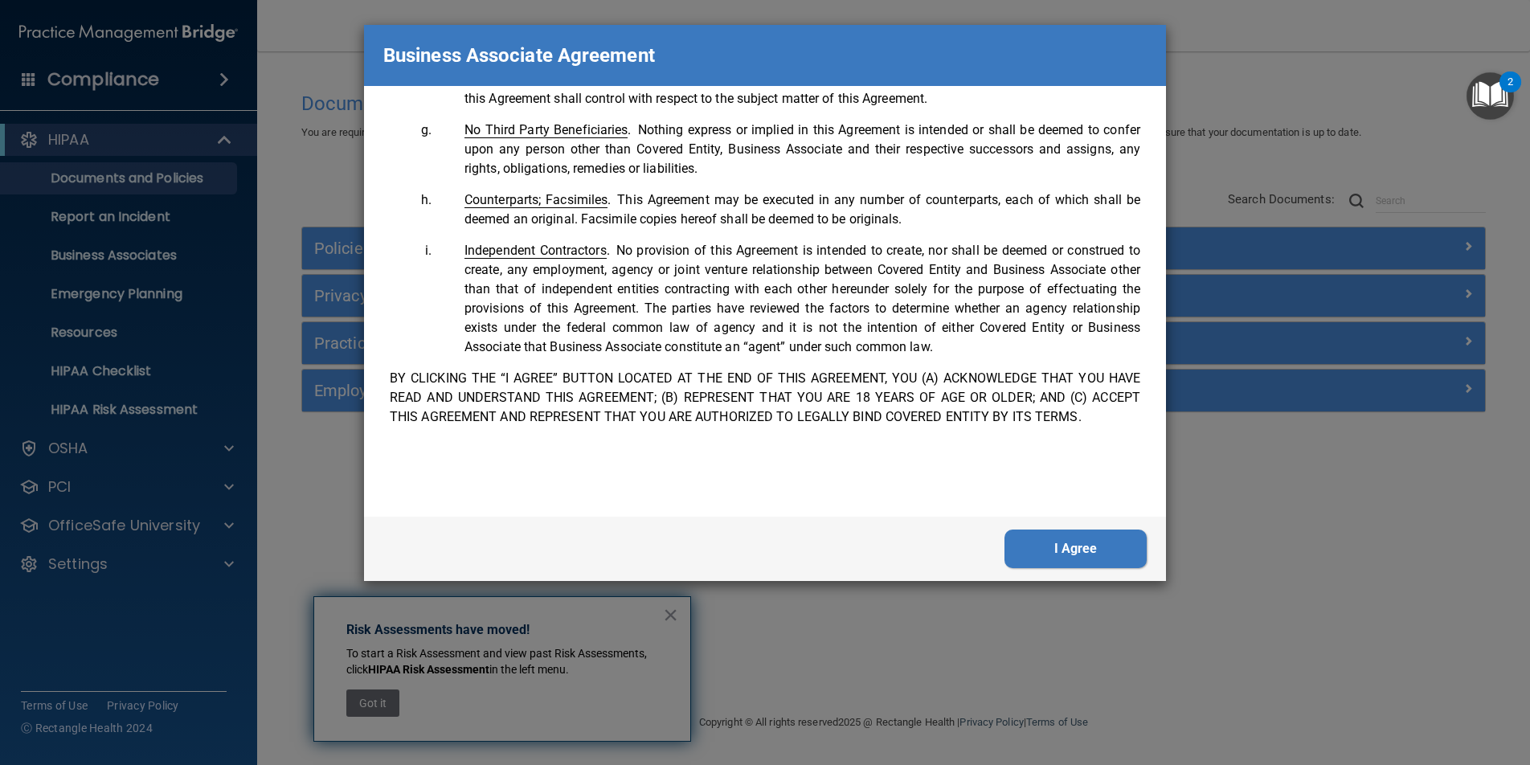
scroll to position [3277, 0]
click at [1012, 538] on button "I Agree" at bounding box center [1075, 548] width 142 height 39
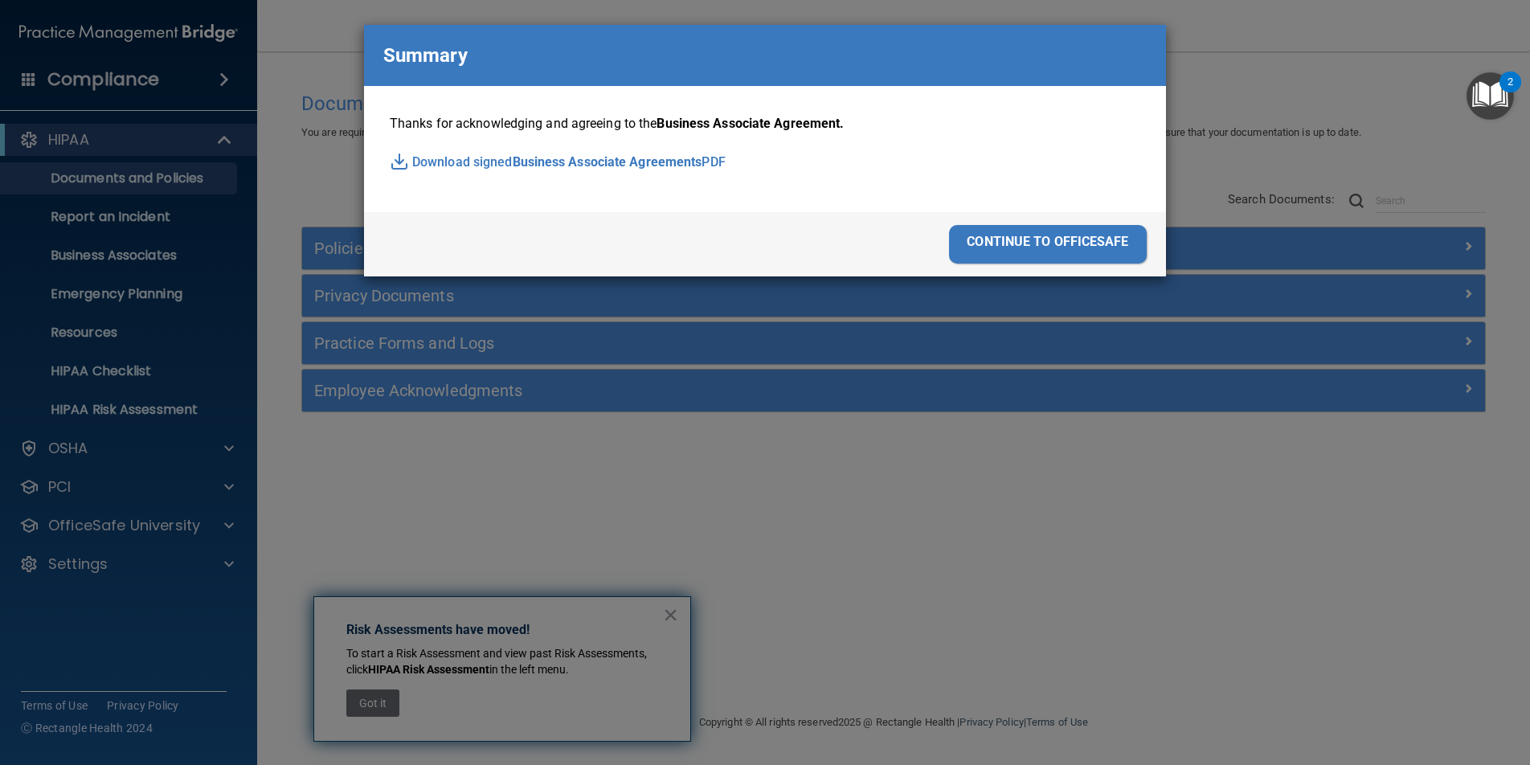
click at [1064, 248] on div "continue to officesafe" at bounding box center [1048, 244] width 198 height 39
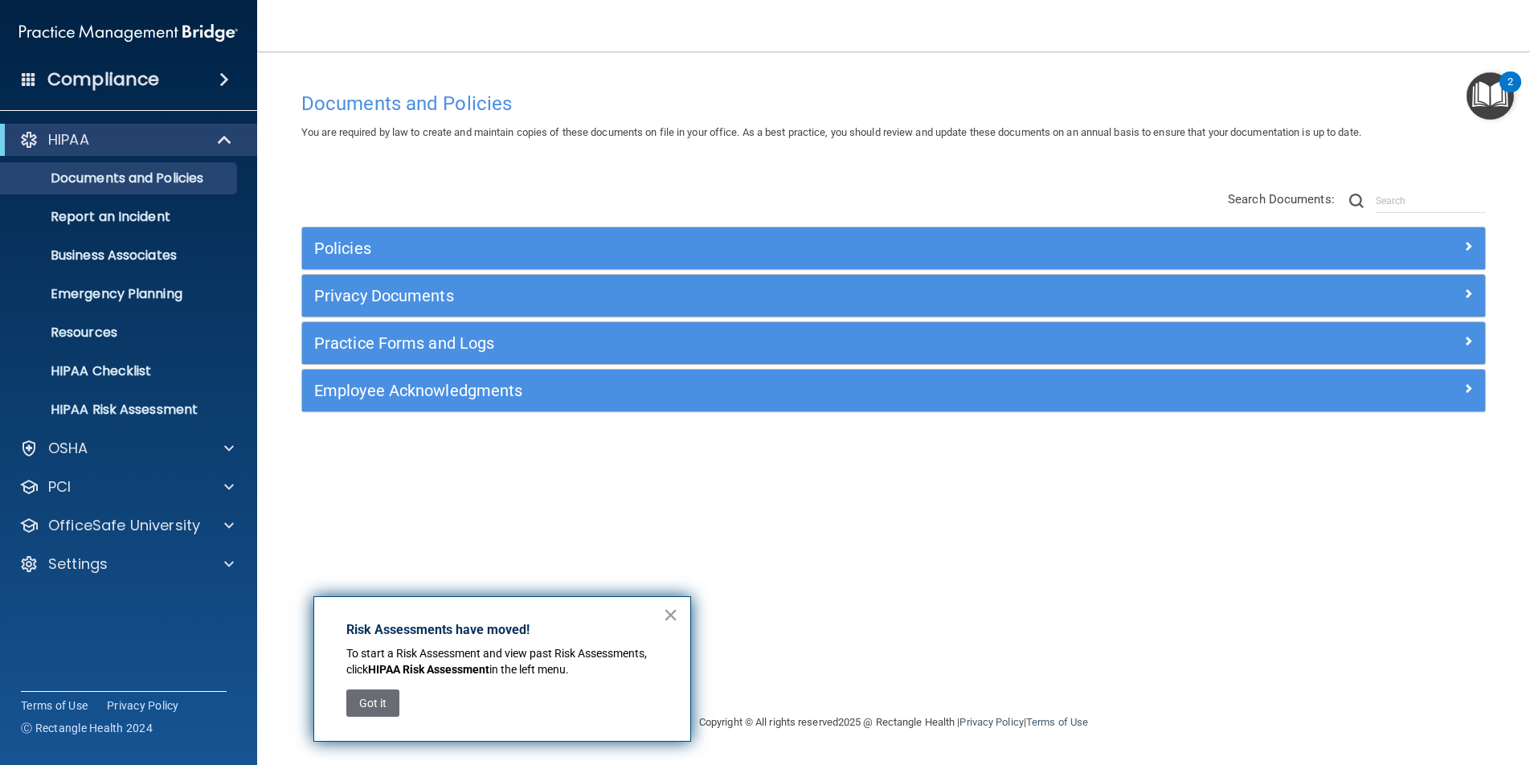
click at [664, 624] on button "×" at bounding box center [670, 615] width 15 height 26
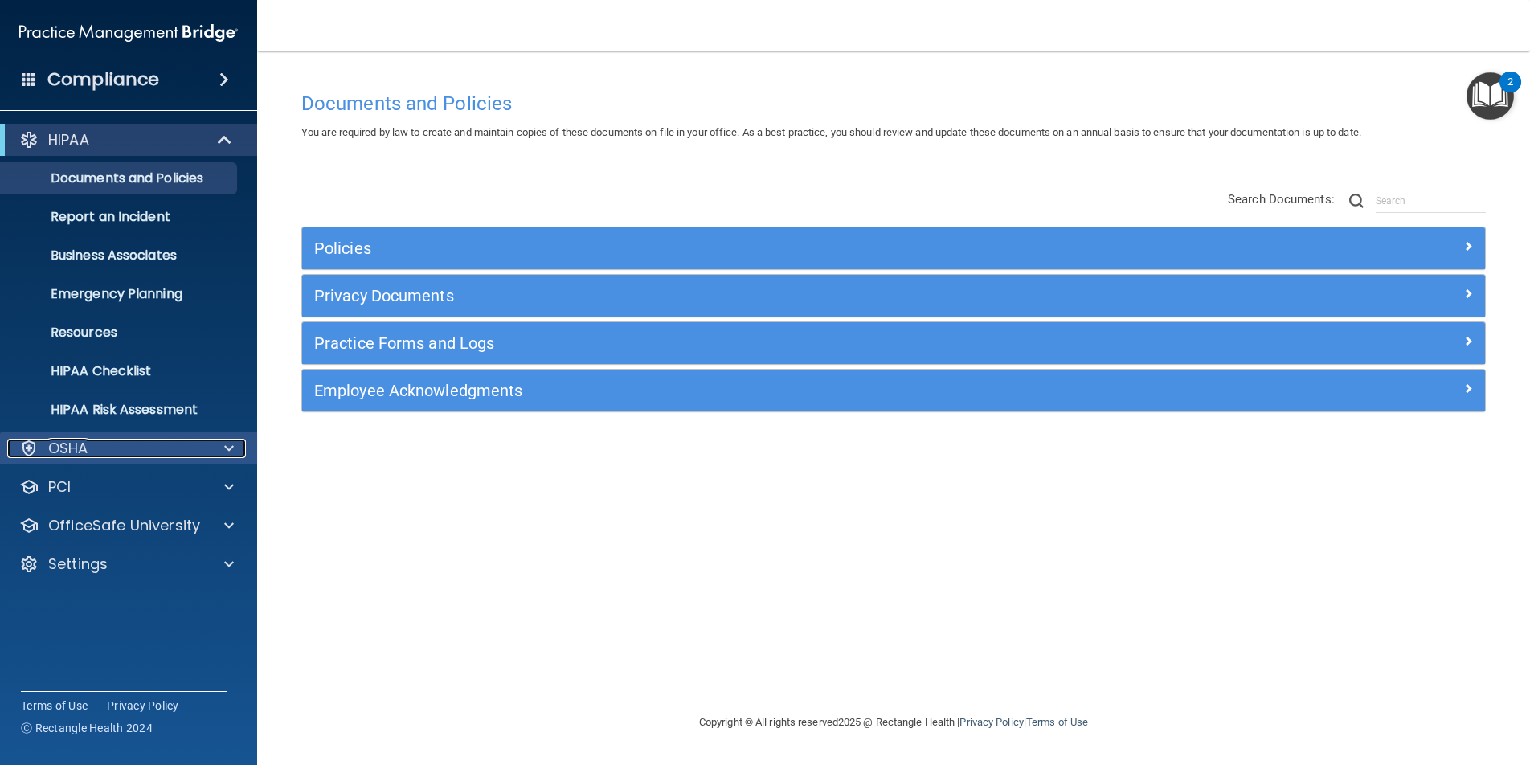
click at [103, 443] on div "OSHA" at bounding box center [106, 448] width 199 height 19
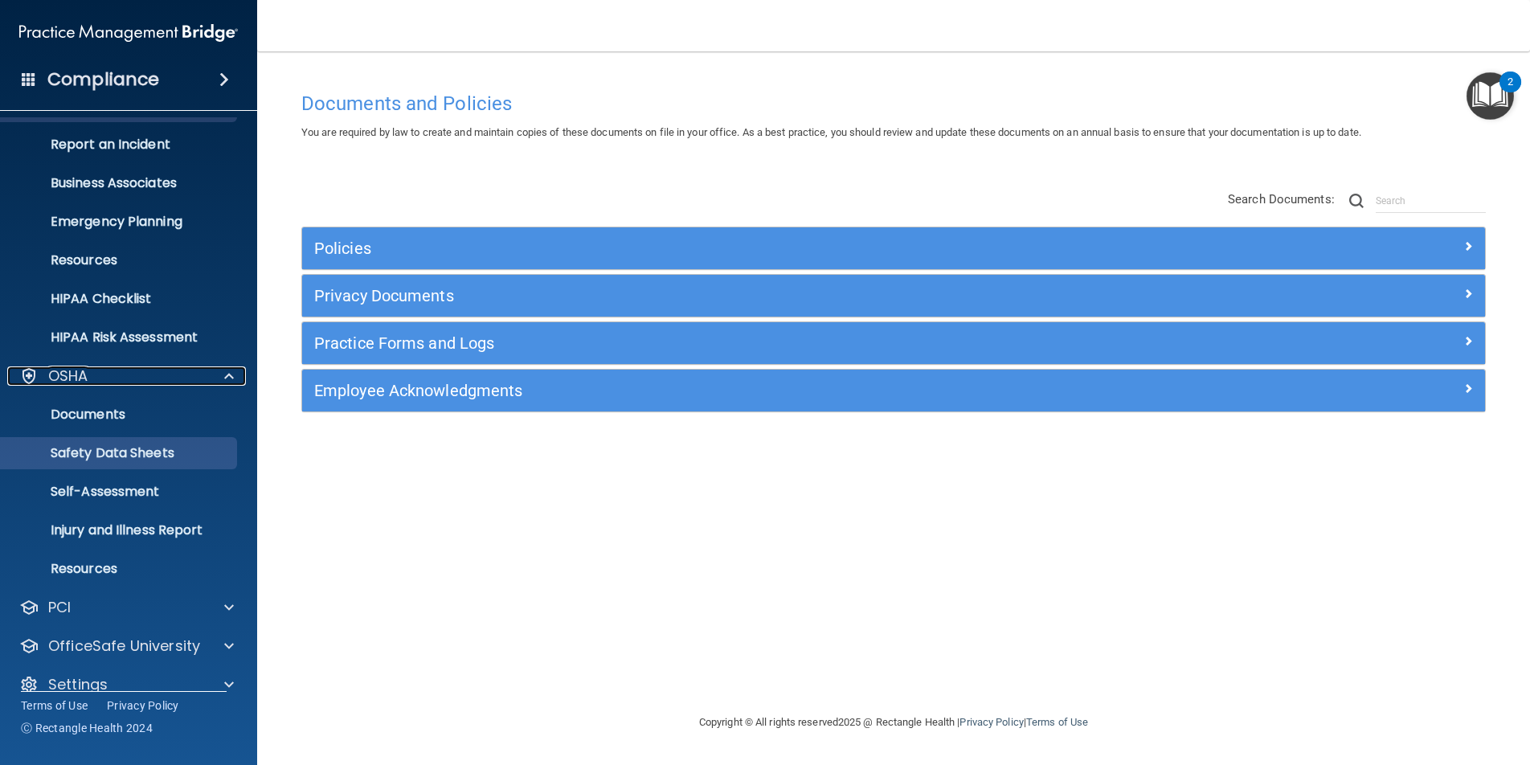
scroll to position [95, 0]
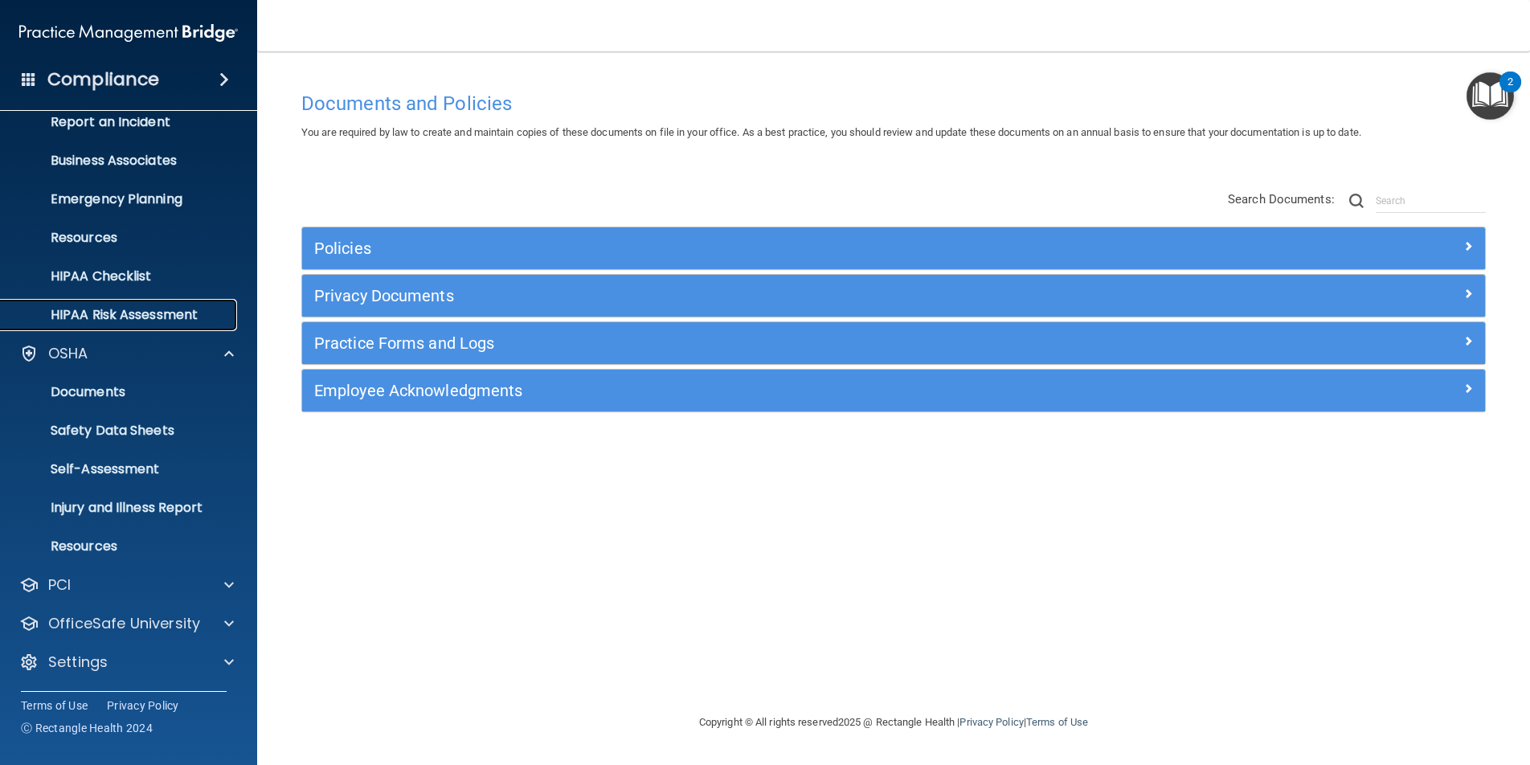
click at [164, 313] on p "HIPAA Risk Assessment" at bounding box center [119, 315] width 219 height 16
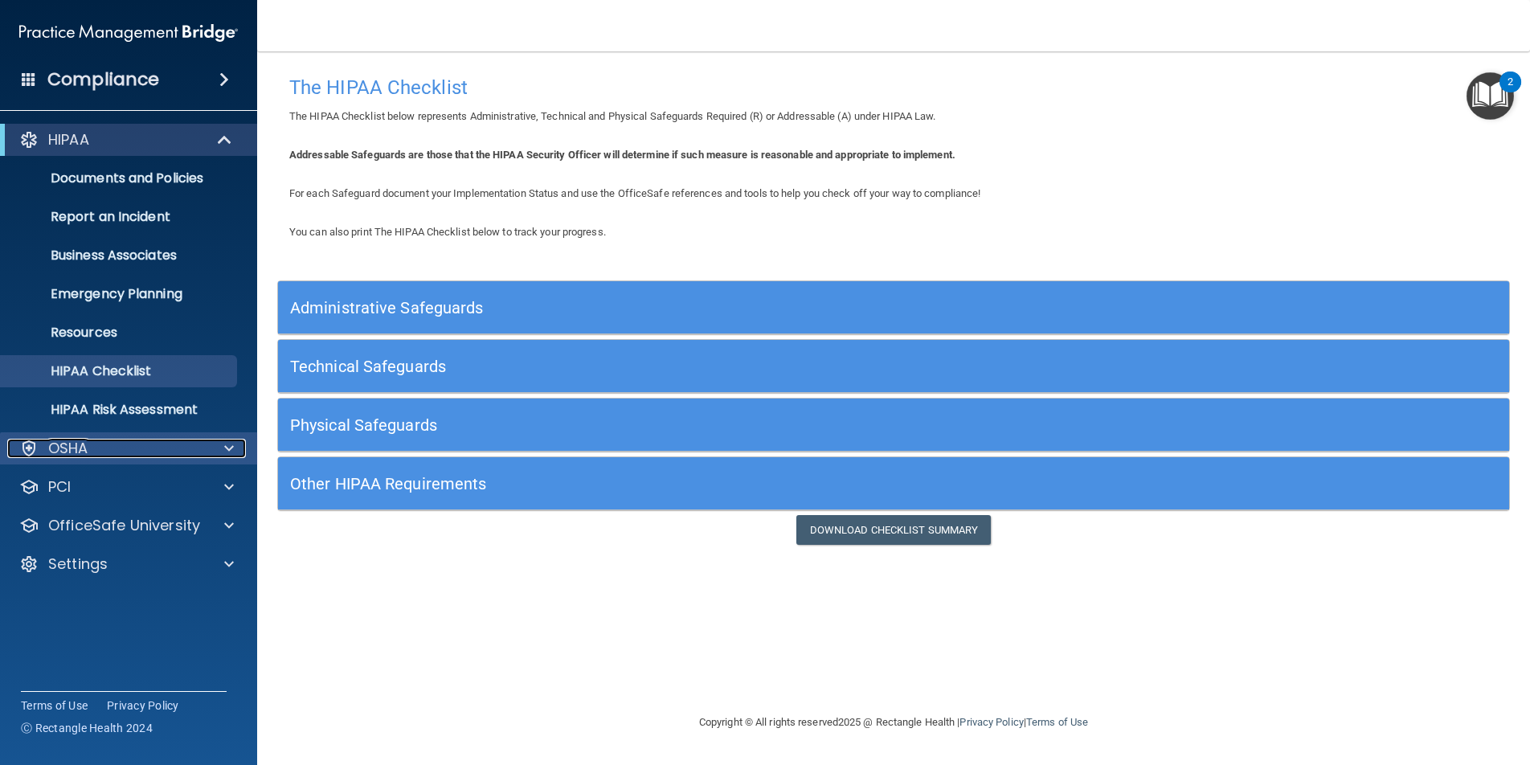
click at [101, 447] on div "OSHA" at bounding box center [106, 448] width 199 height 19
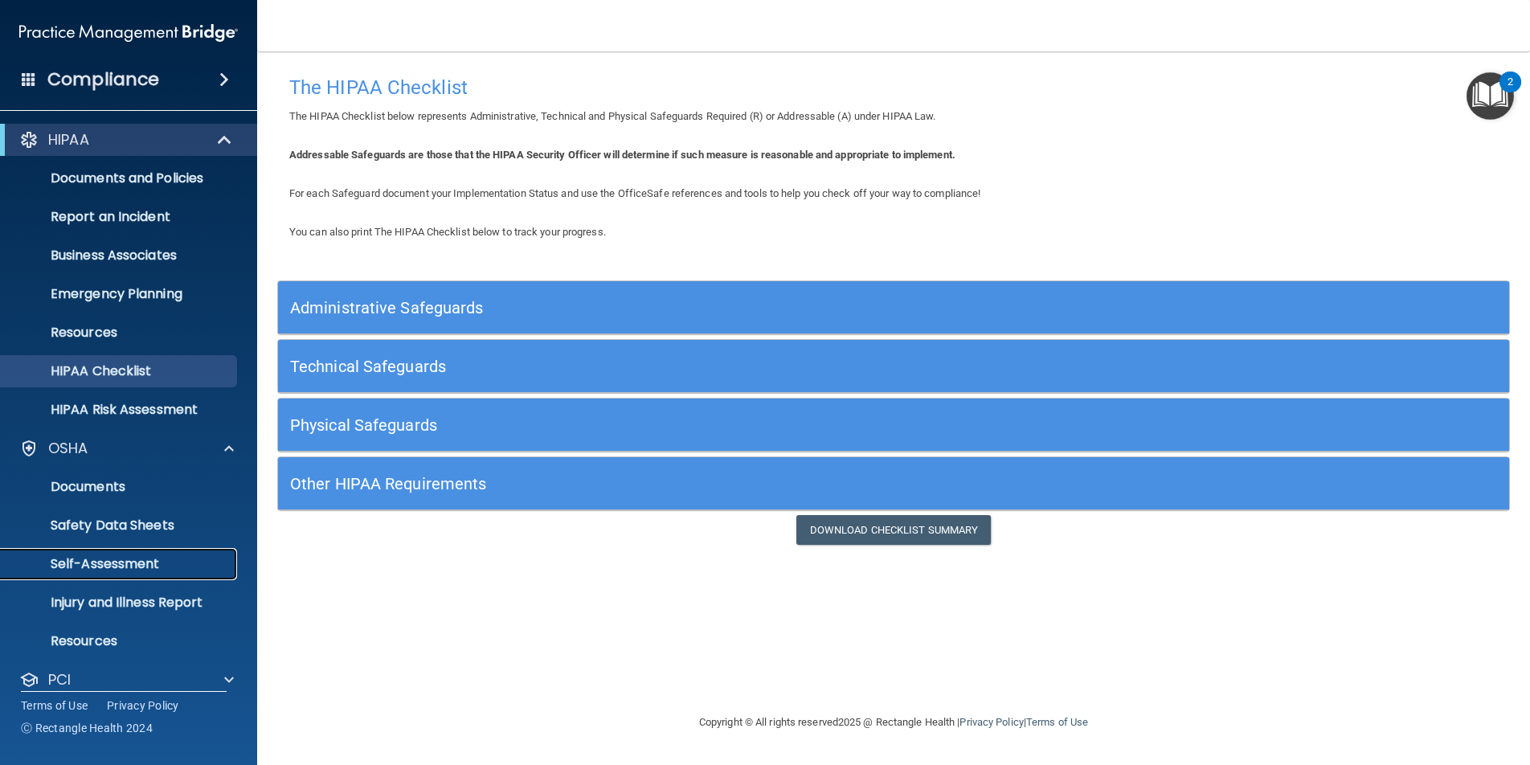
click at [108, 557] on p "Self-Assessment" at bounding box center [119, 564] width 219 height 16
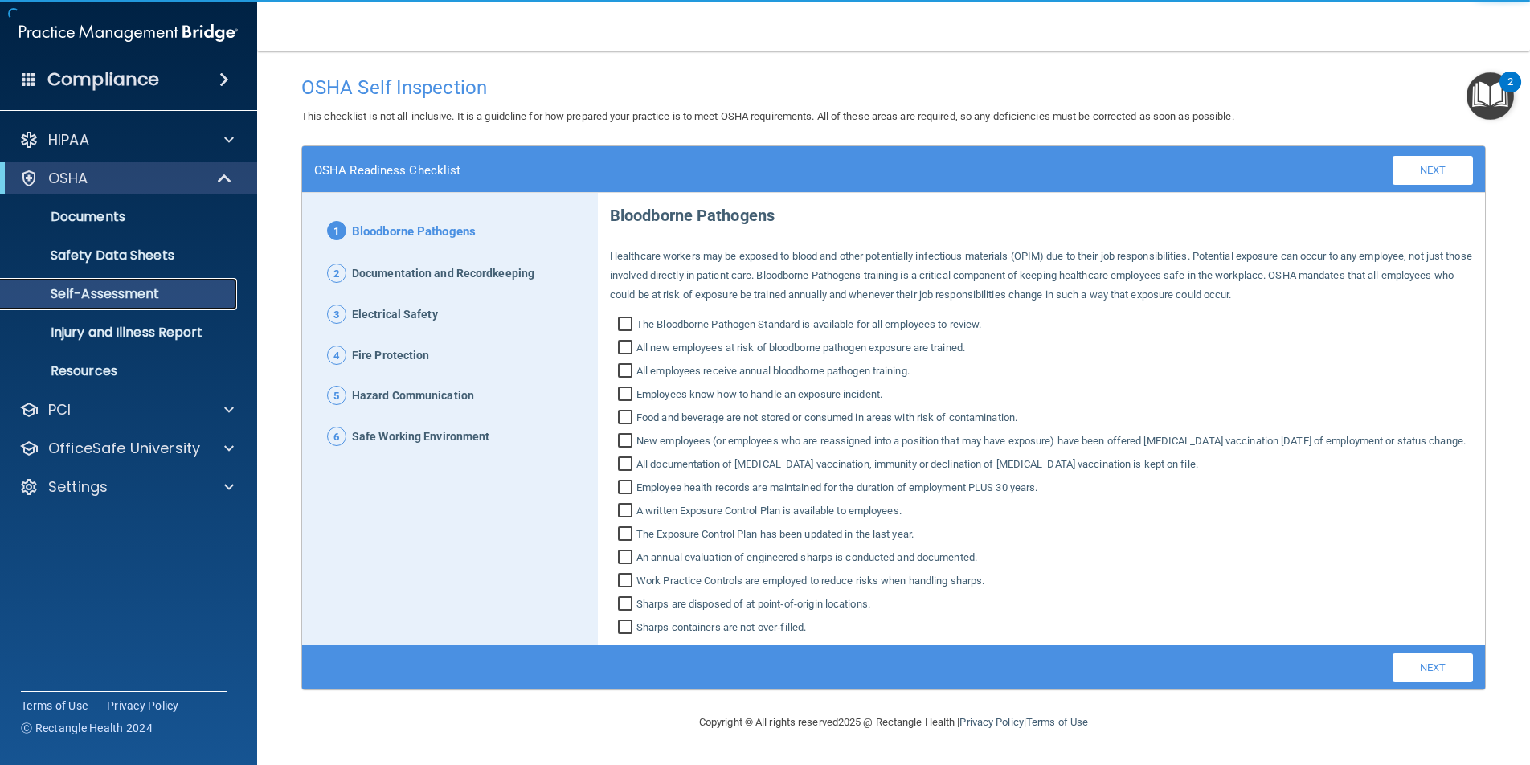
scroll to position [9, 0]
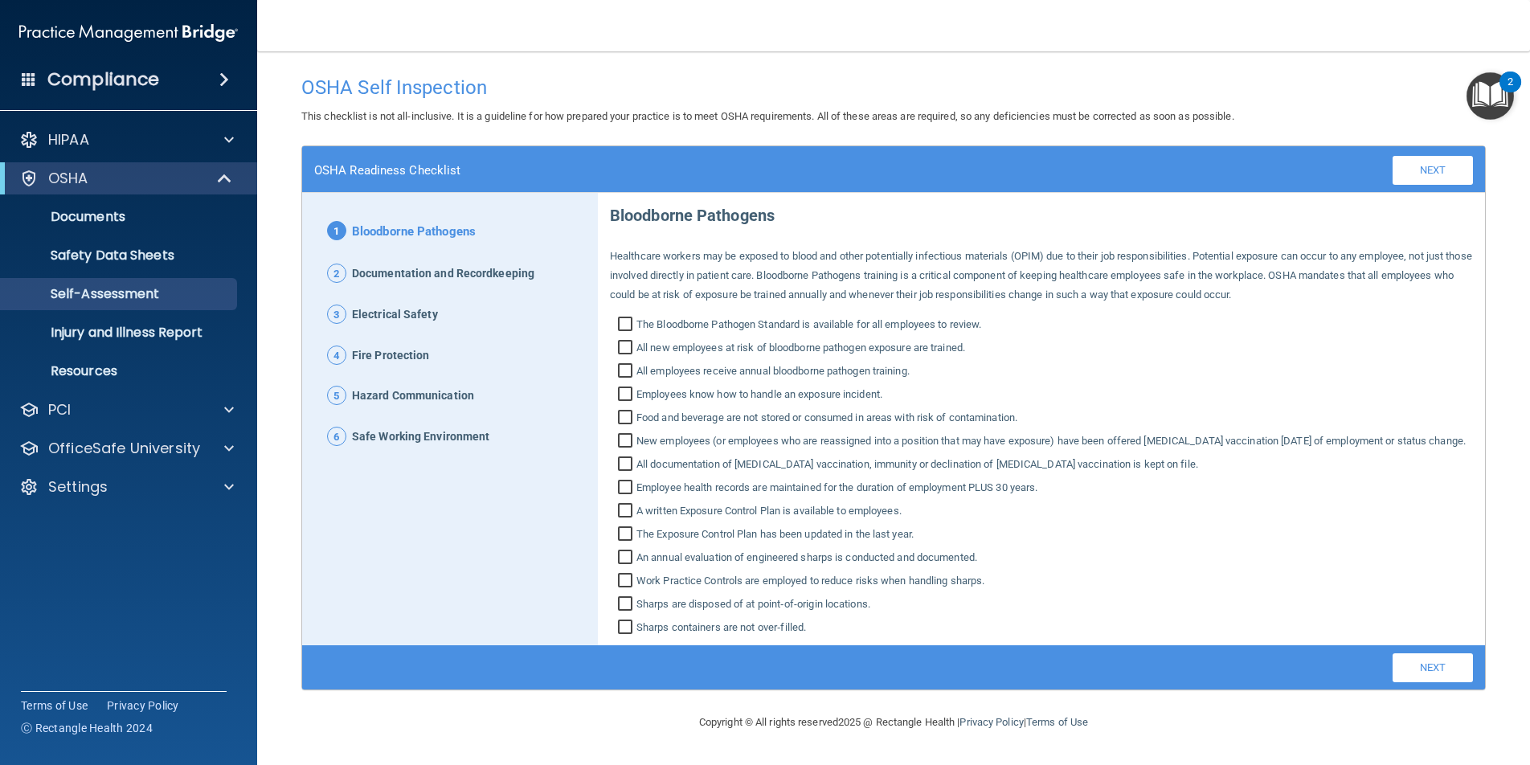
click at [335, 264] on span "2" at bounding box center [336, 273] width 19 height 19
click at [408, 271] on span "Documentation and Recordkeeping" at bounding box center [443, 274] width 182 height 21
click at [405, 313] on span "Electrical Safety" at bounding box center [395, 315] width 86 height 21
click at [402, 392] on span "Hazard Communication" at bounding box center [413, 396] width 122 height 21
click at [624, 341] on input "All new employees at risk of bloodborne pathogen exposure are trained." at bounding box center [627, 349] width 18 height 16
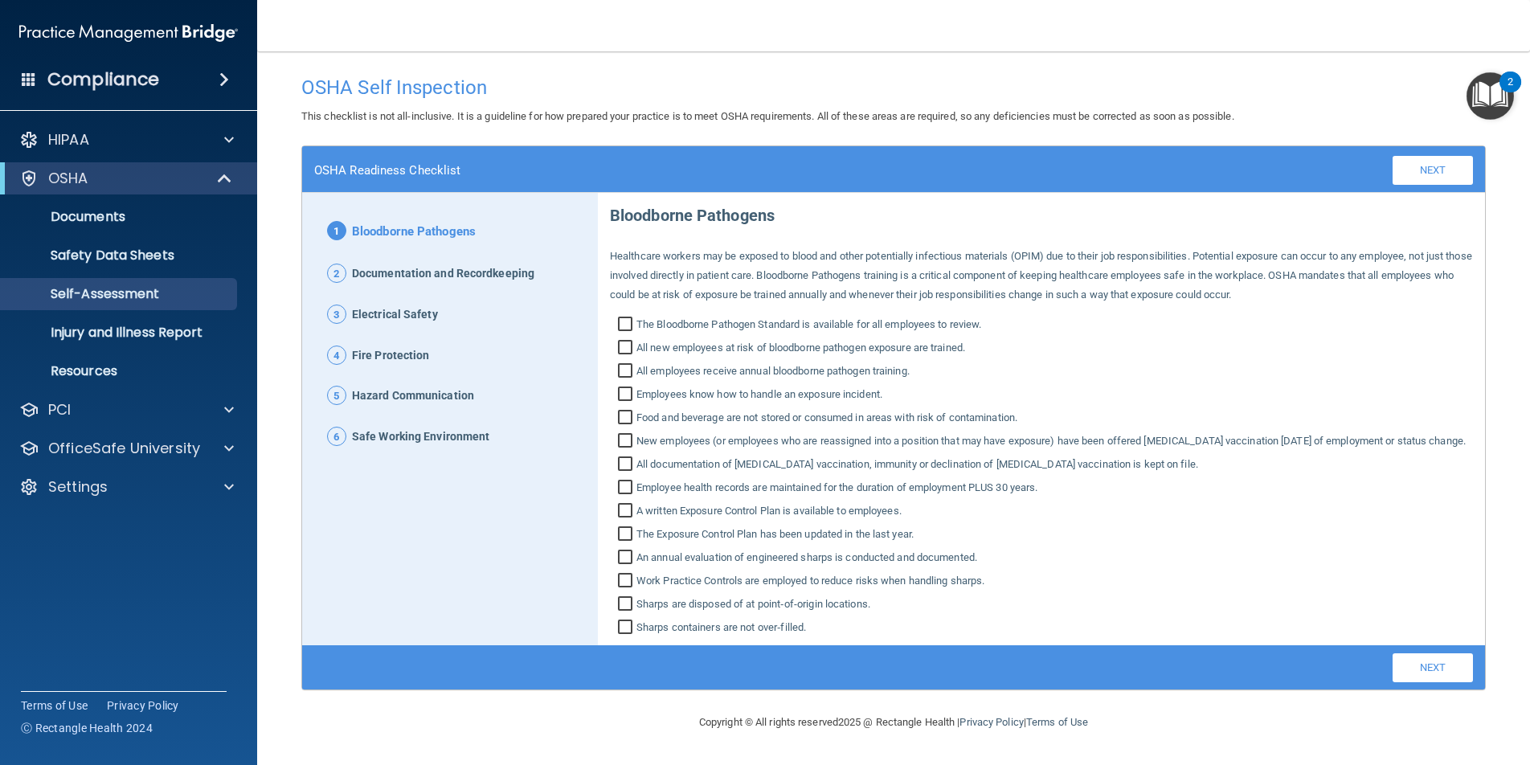
checkbox input "true"
click at [138, 243] on link "Safety Data Sheets" at bounding box center [110, 255] width 253 height 32
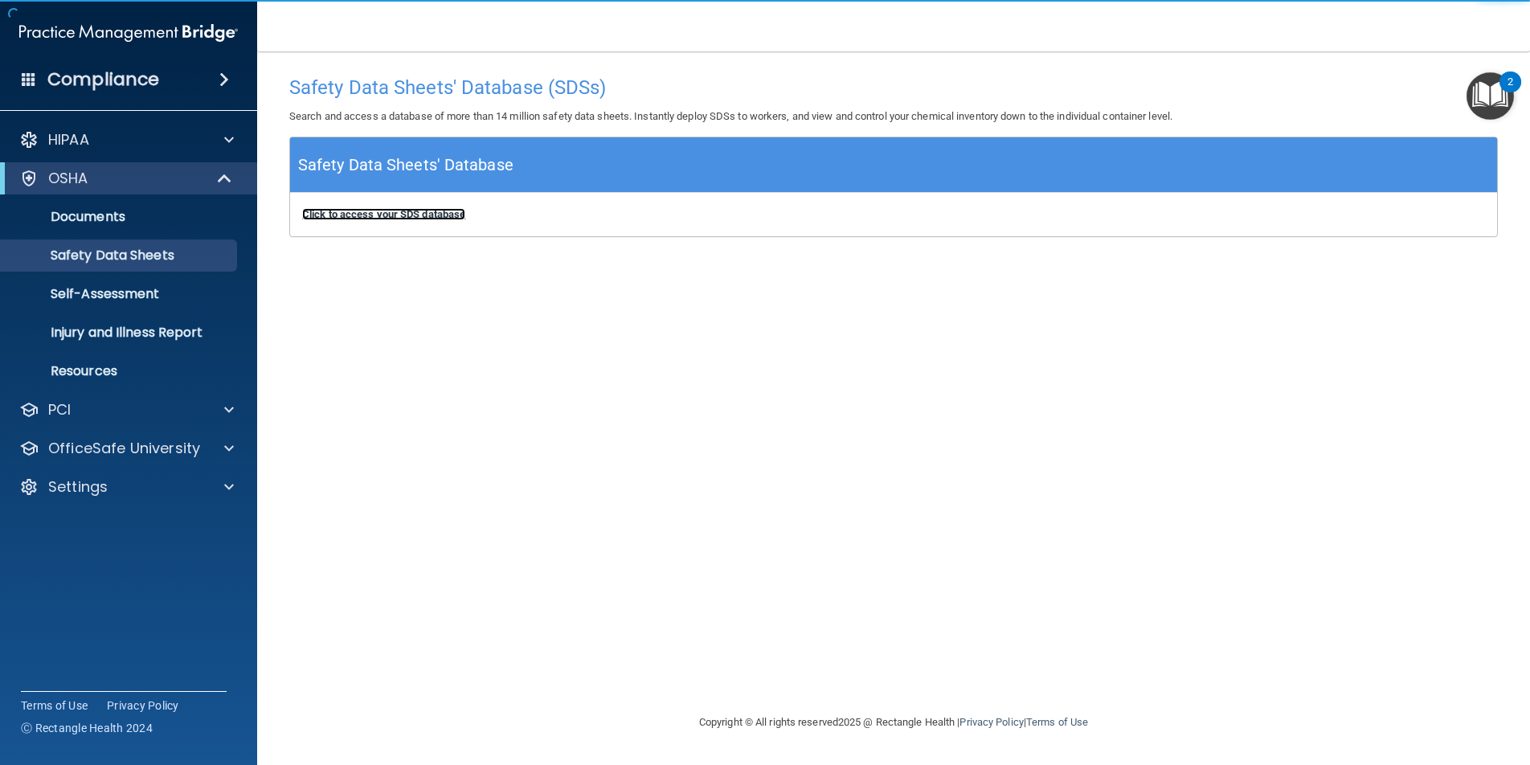
click at [405, 215] on b "Click to access your SDS database" at bounding box center [383, 214] width 163 height 12
click at [435, 218] on b "Click to access your SDS database" at bounding box center [383, 214] width 163 height 12
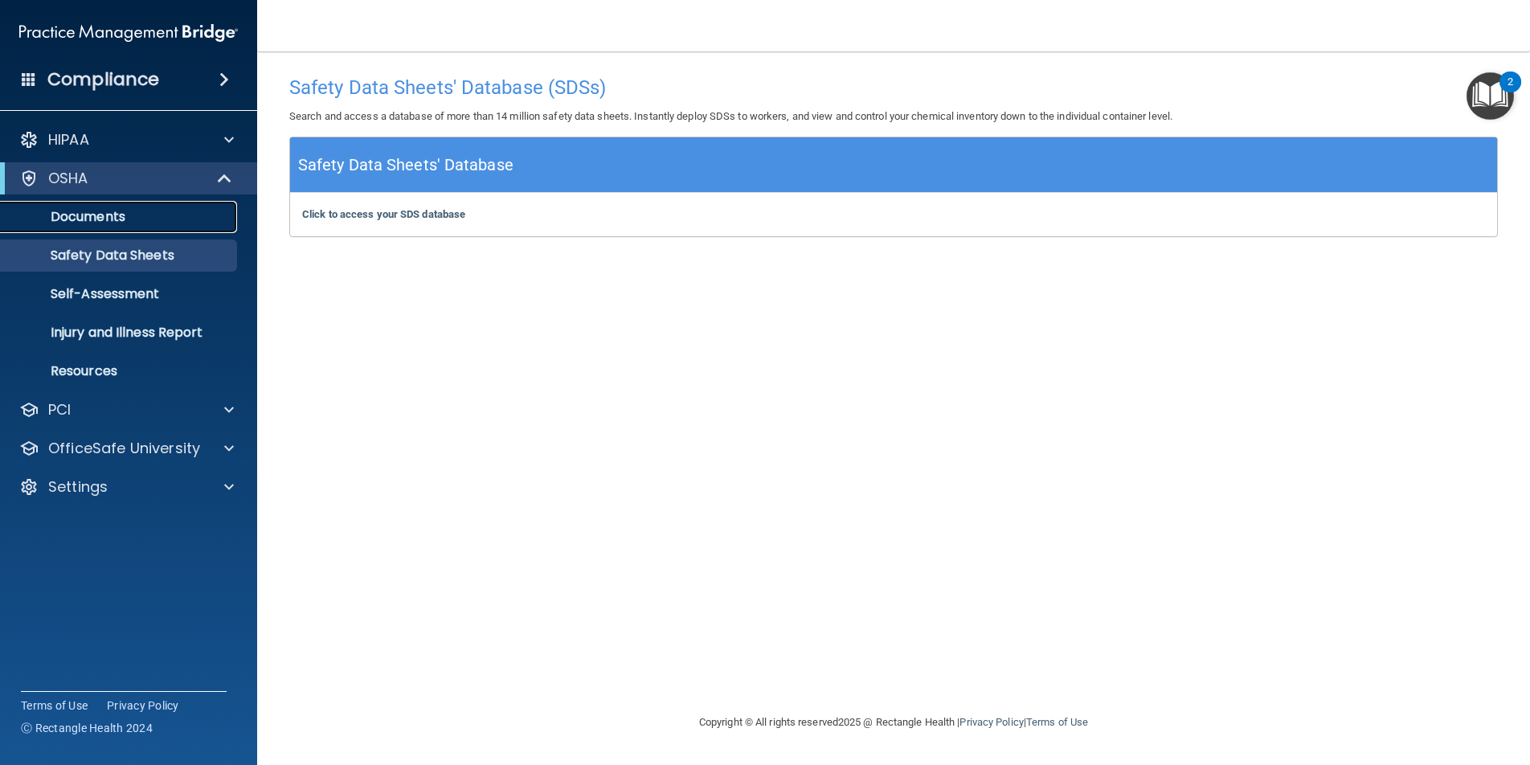
click at [93, 218] on p "Documents" at bounding box center [119, 217] width 219 height 16
